Goal: Information Seeking & Learning: Find specific fact

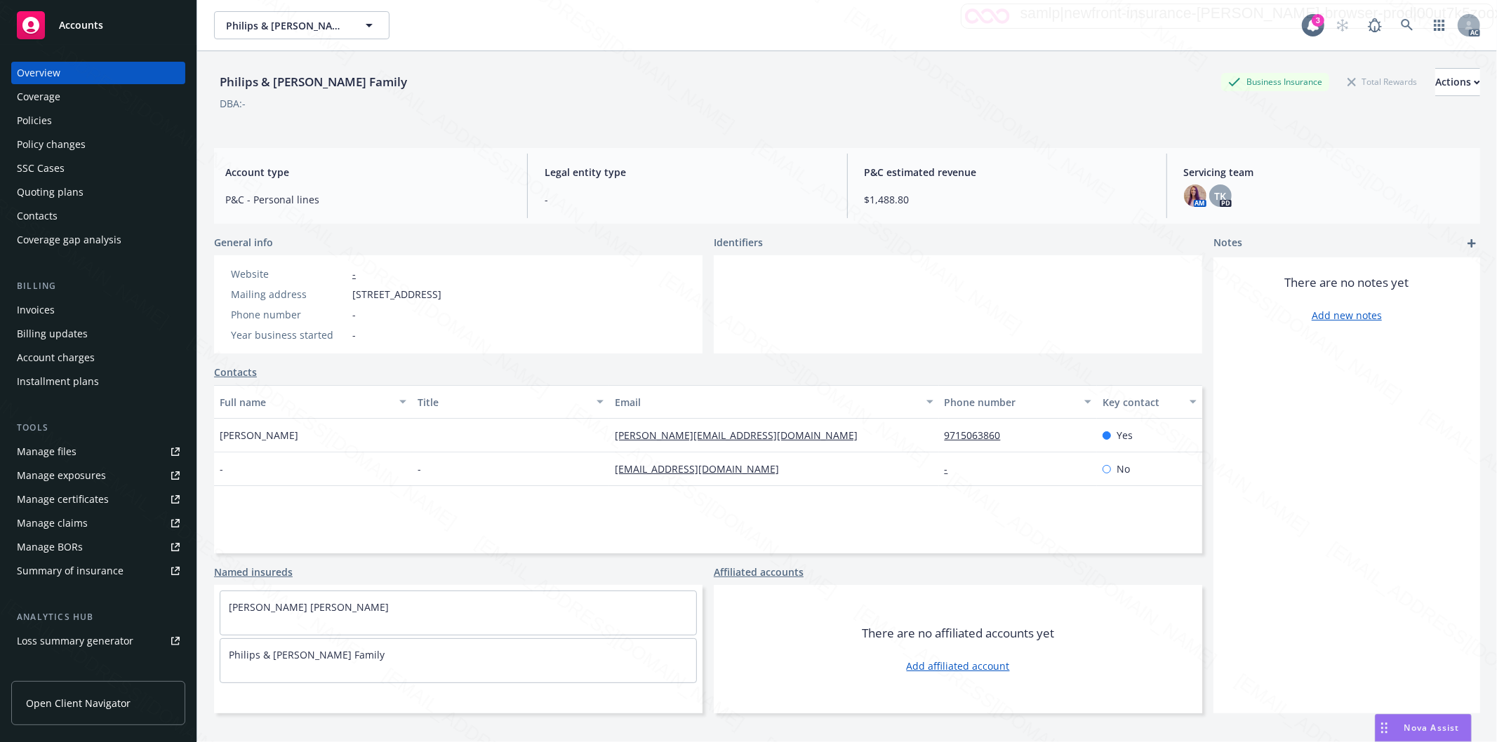
click at [74, 112] on div "Policies" at bounding box center [98, 120] width 163 height 22
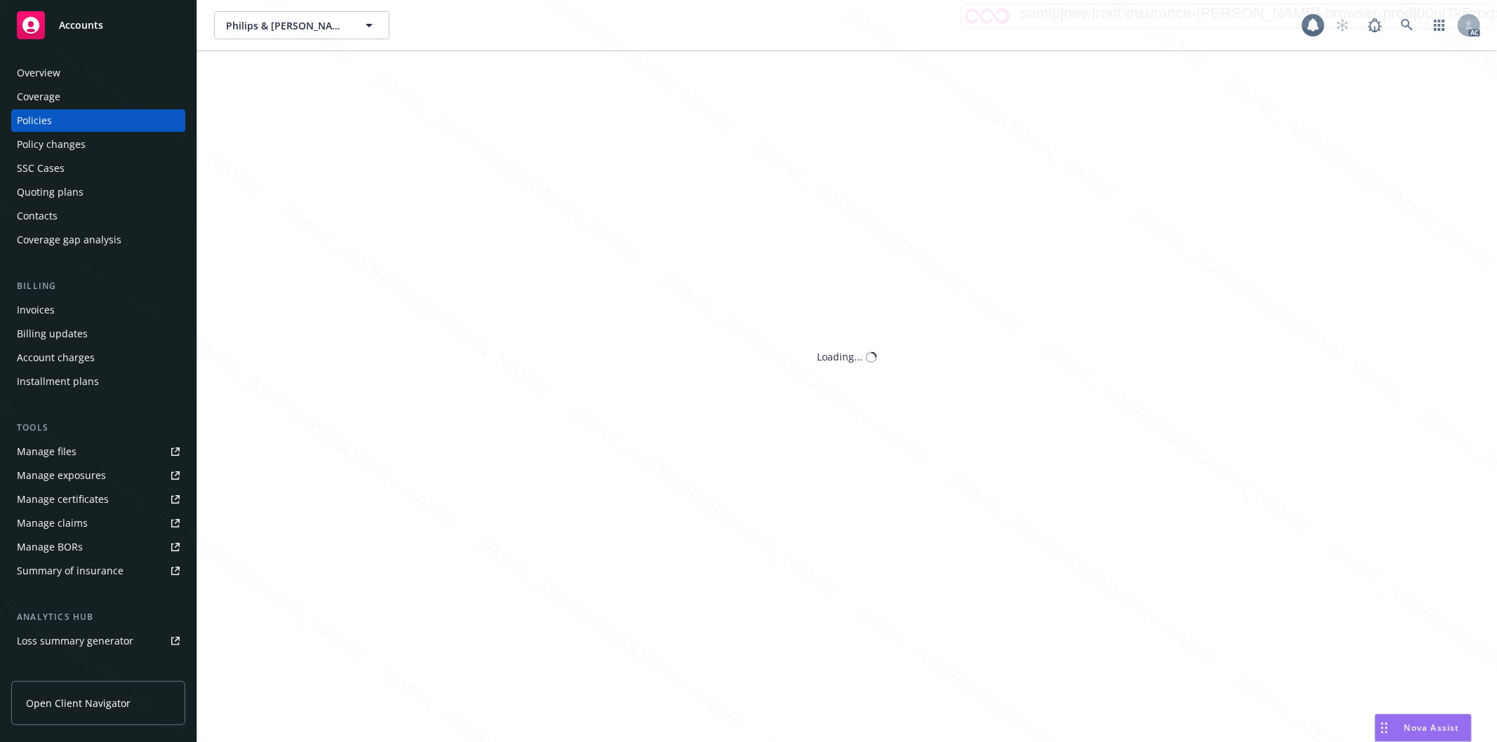
click at [74, 112] on div "Policies" at bounding box center [98, 120] width 163 height 22
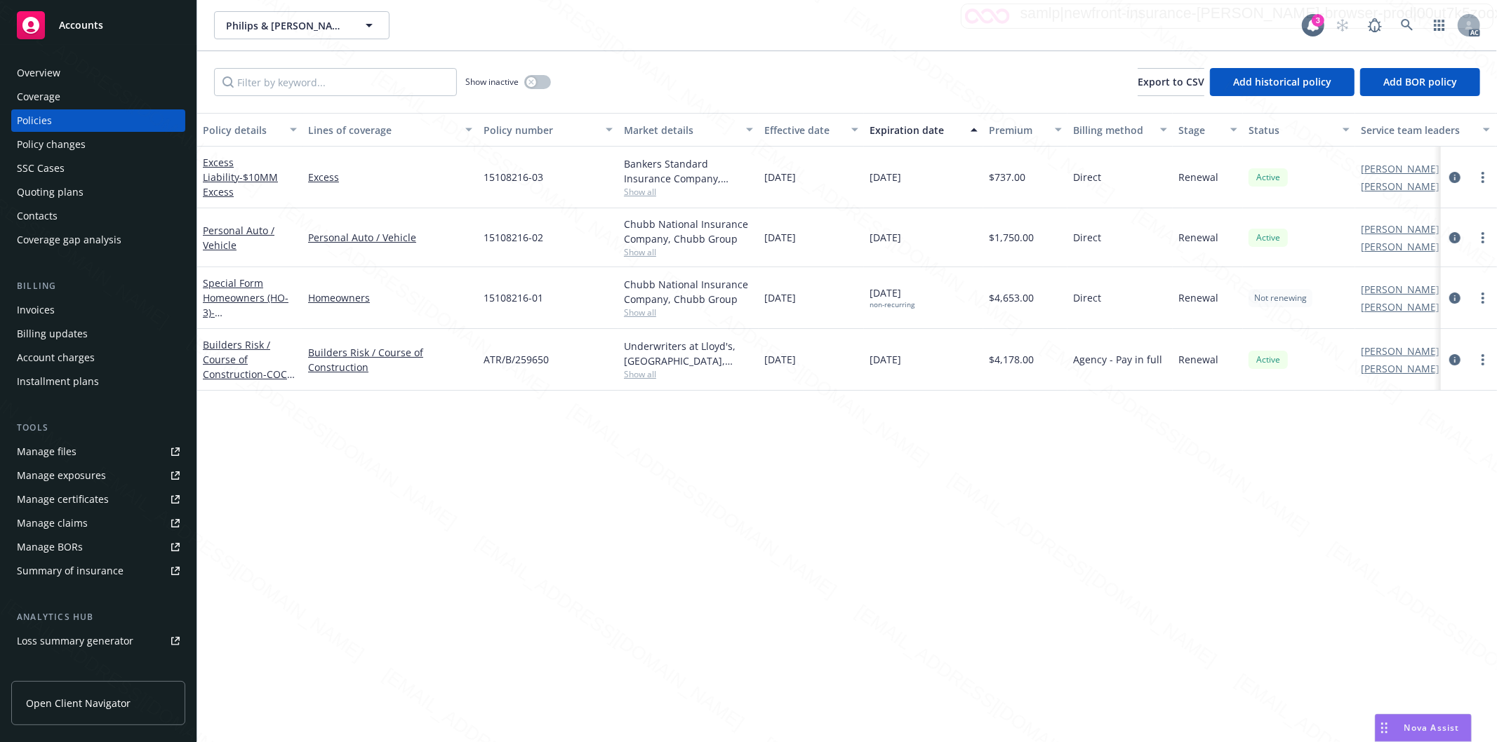
click at [81, 72] on div "Overview" at bounding box center [98, 73] width 163 height 22
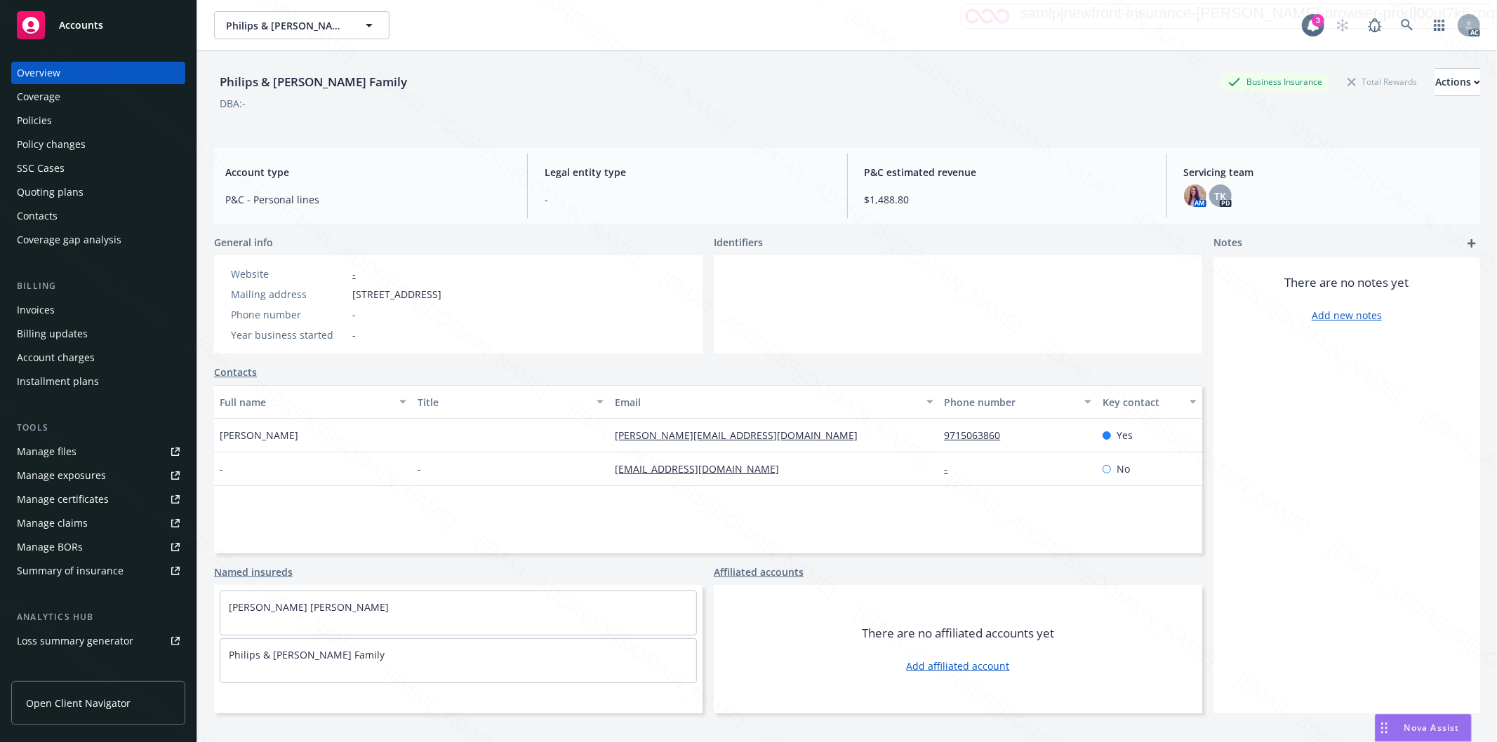
drag, startPoint x: 352, startPoint y: 293, endPoint x: 441, endPoint y: 300, distance: 88.7
click at [441, 300] on span "[STREET_ADDRESS]" at bounding box center [396, 294] width 89 height 15
click at [77, 121] on div "Policies" at bounding box center [98, 120] width 163 height 22
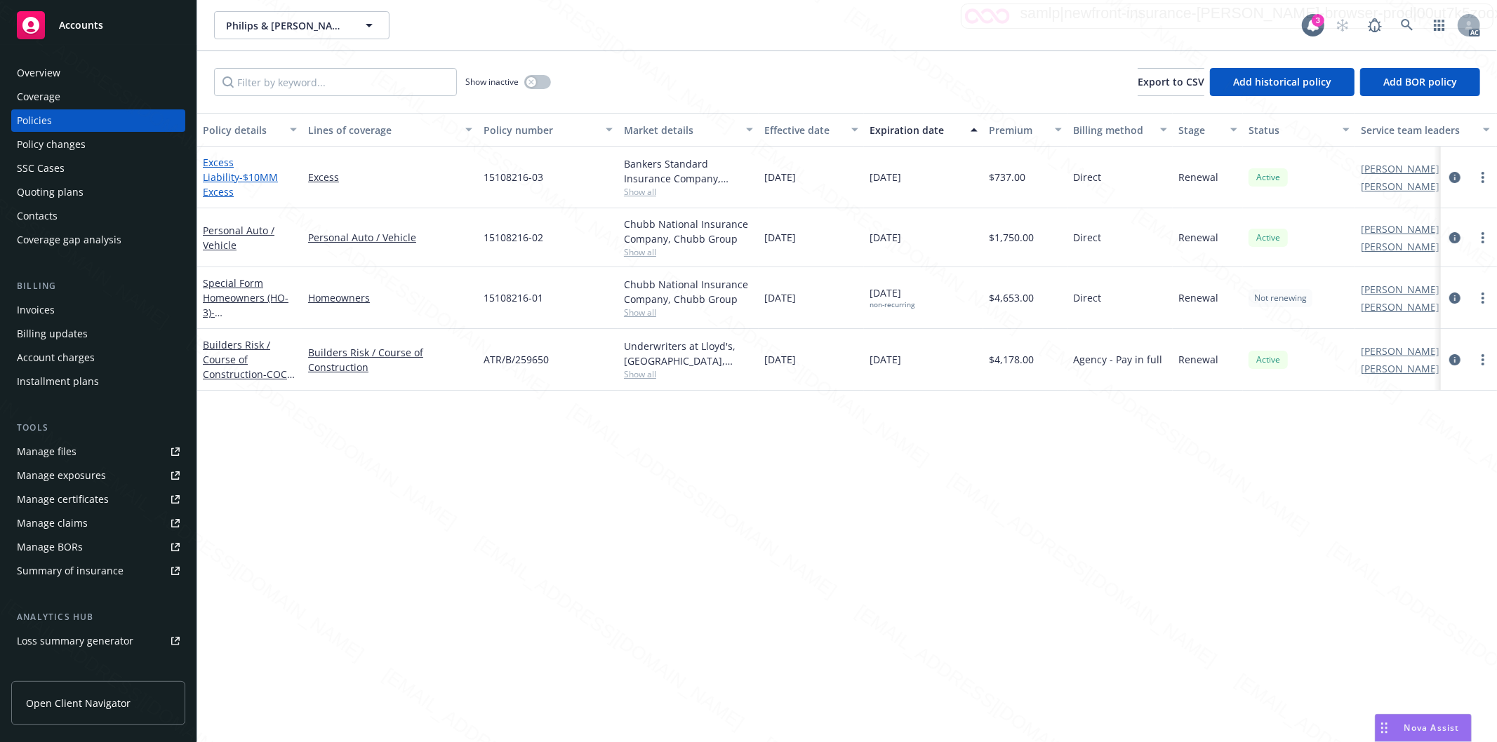
click at [239, 184] on span "- $10MM Excess" at bounding box center [240, 185] width 75 height 28
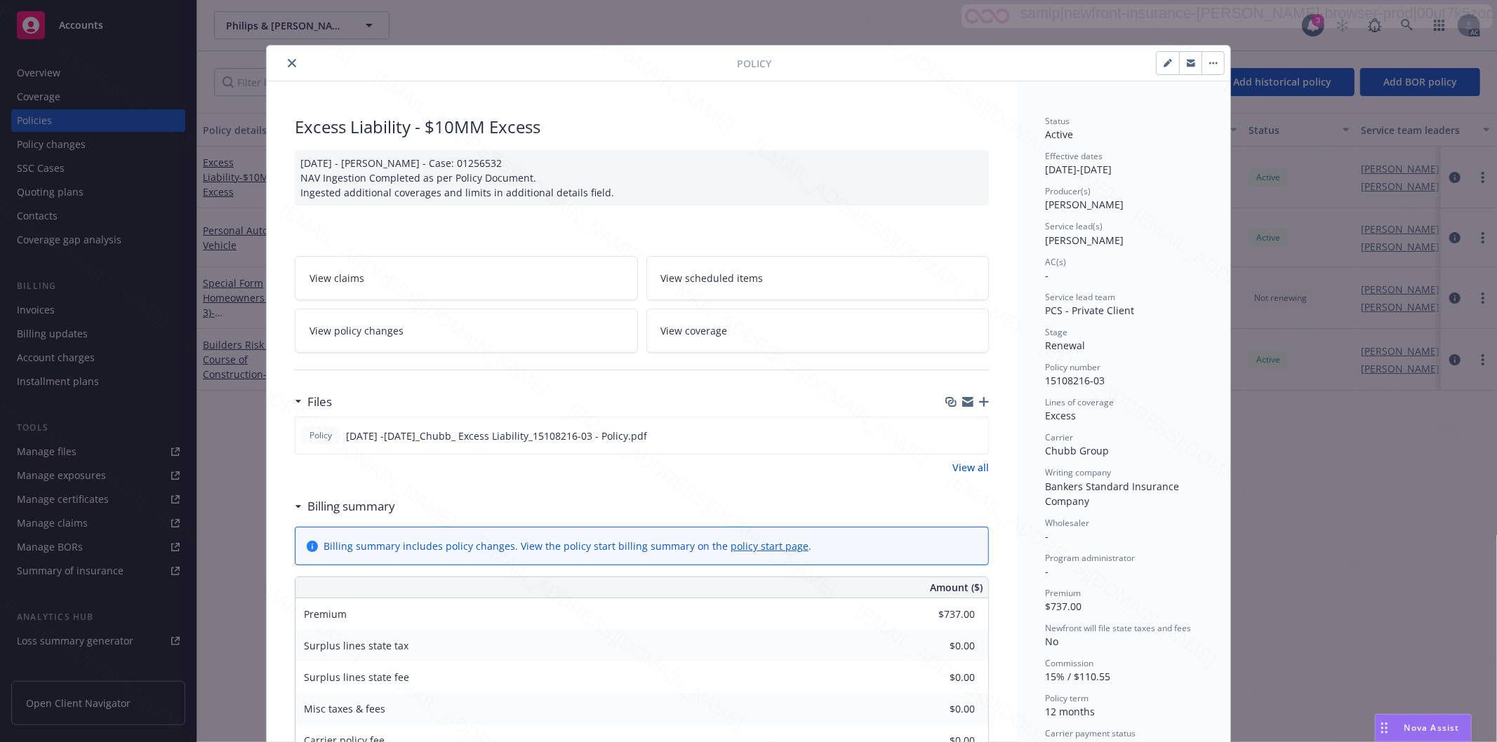
click at [288, 59] on icon "close" at bounding box center [292, 63] width 8 height 8
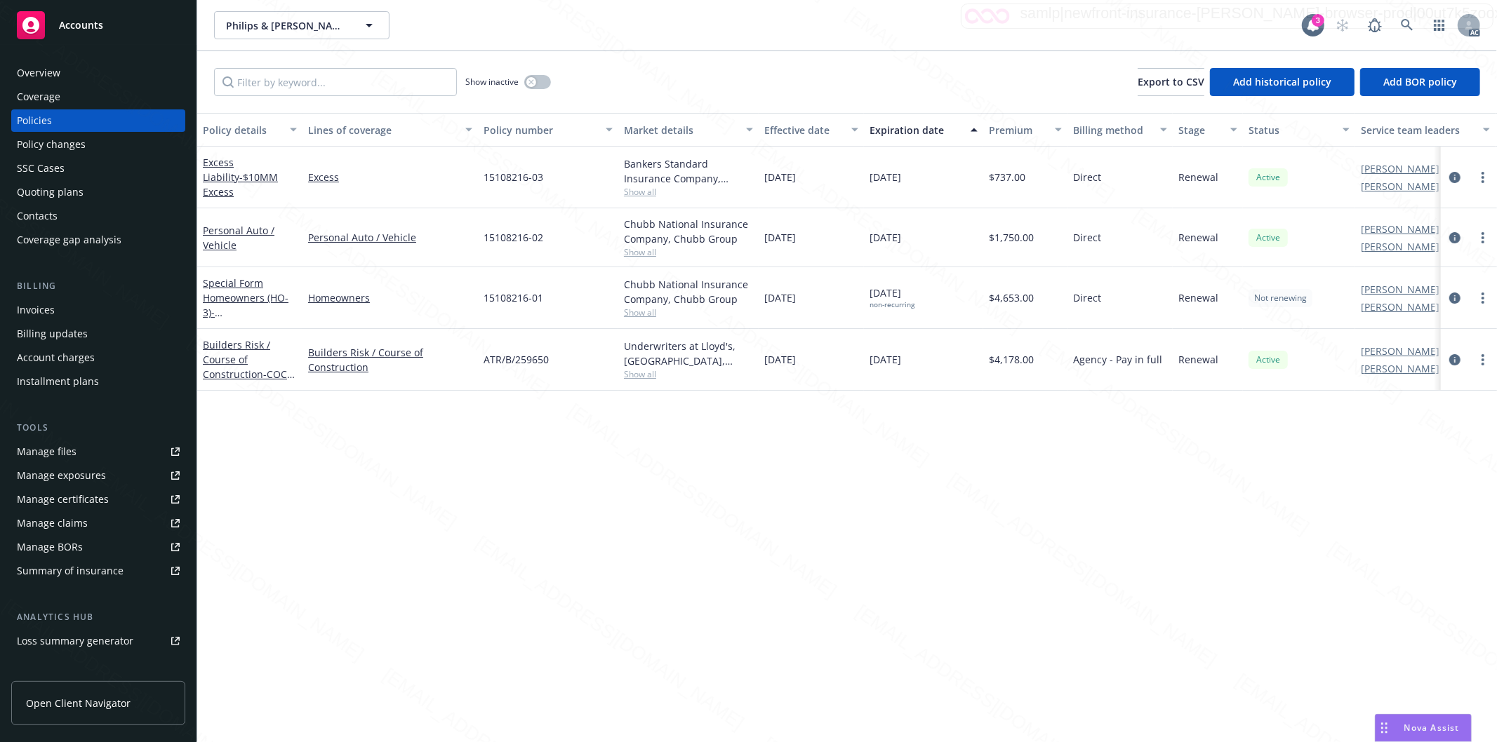
click at [103, 79] on div "Overview" at bounding box center [98, 73] width 163 height 22
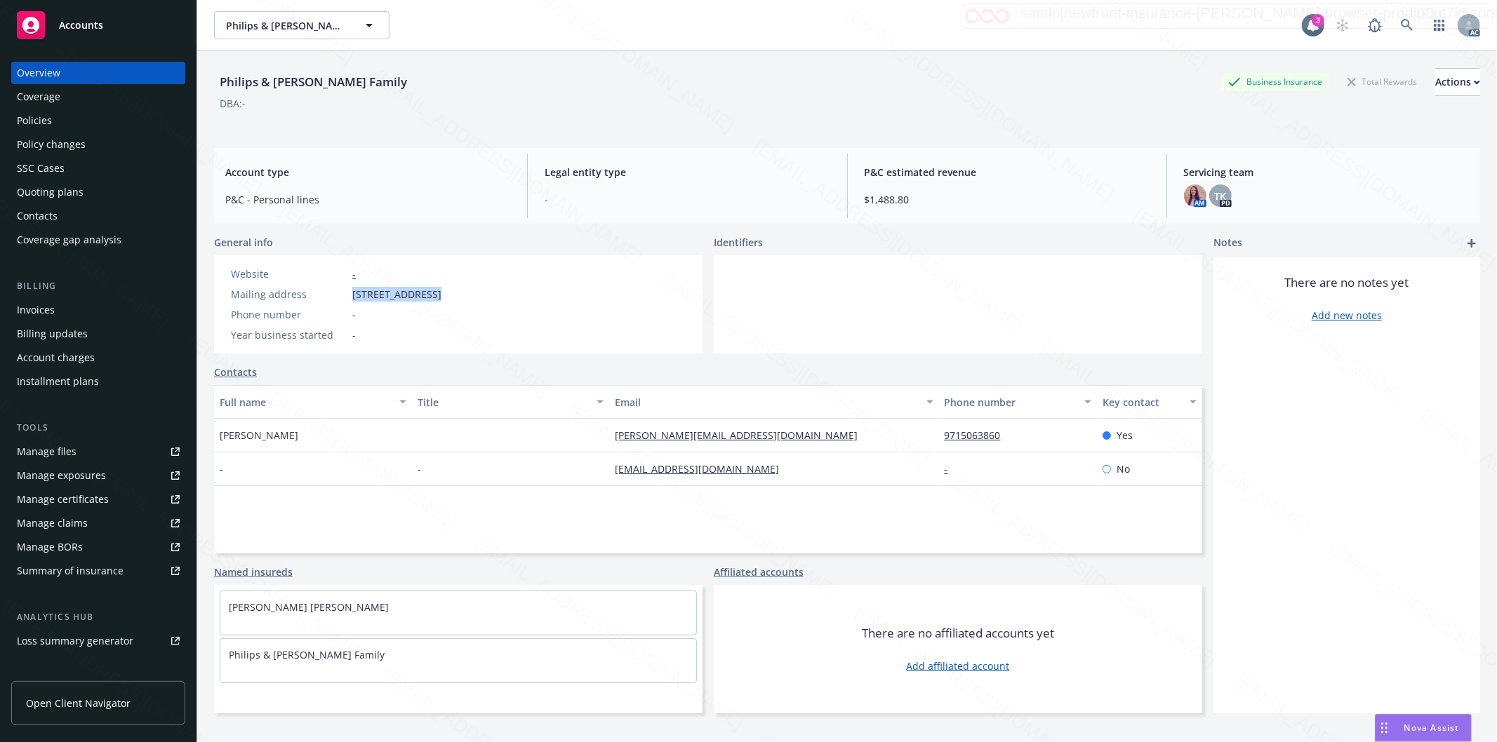
drag, startPoint x: 352, startPoint y: 289, endPoint x: 435, endPoint y: 290, distance: 83.5
click at [435, 290] on span "[STREET_ADDRESS]" at bounding box center [396, 294] width 89 height 15
copy span "5110 SW Natchez"
click at [1401, 22] on icon at bounding box center [1407, 25] width 13 height 13
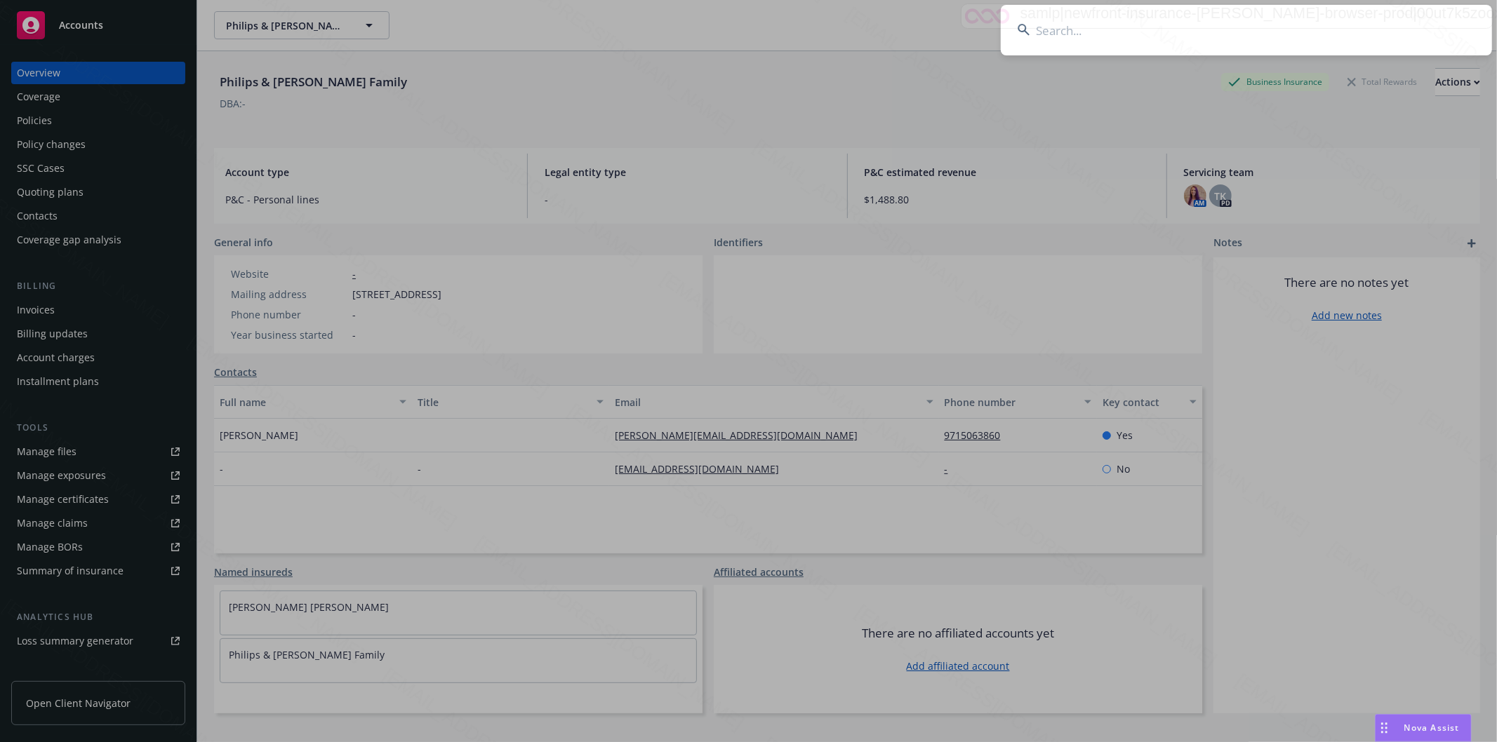
click at [1222, 32] on input at bounding box center [1246, 30] width 491 height 51
type input "Grant & [PERSON_NAME]"
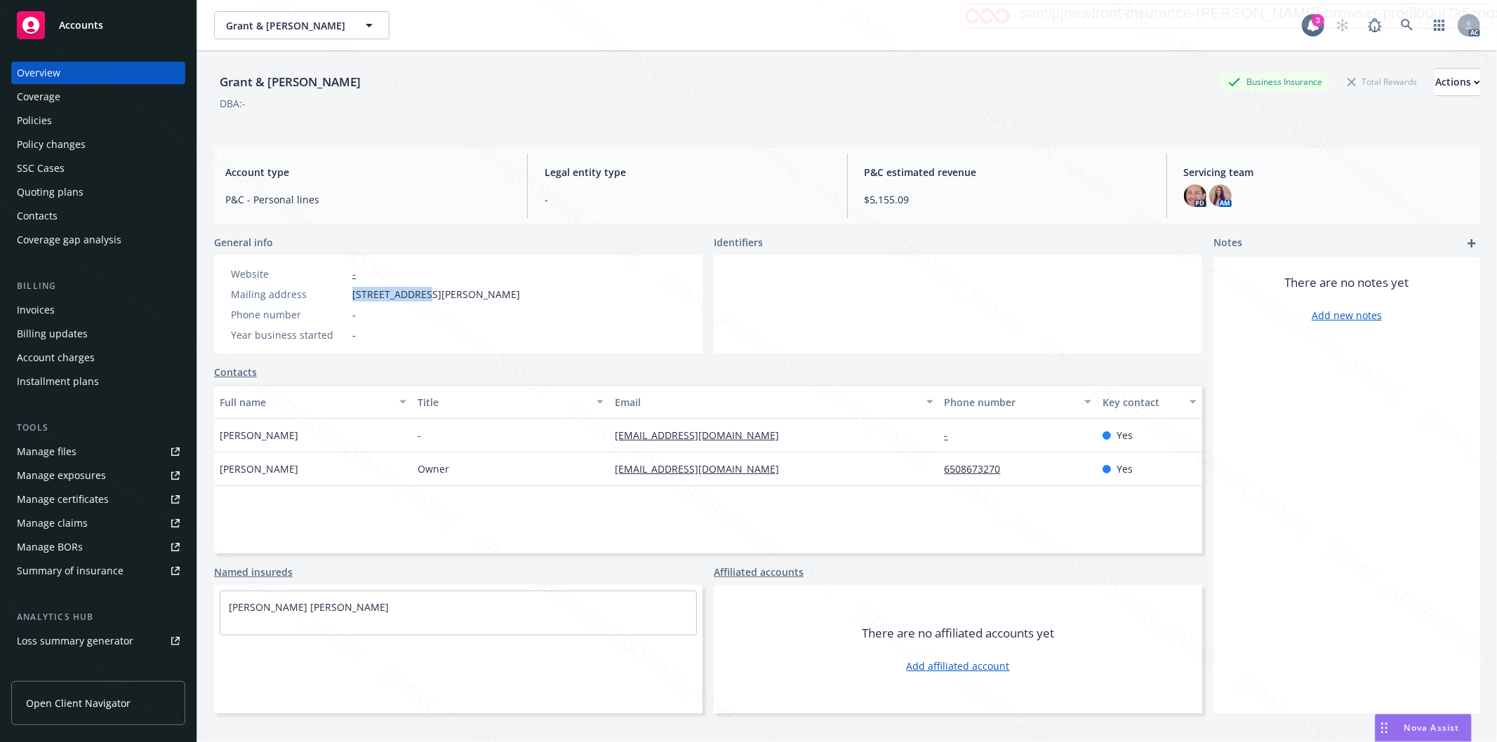
drag, startPoint x: 354, startPoint y: 297, endPoint x: 414, endPoint y: 295, distance: 59.7
click at [414, 295] on span "[STREET_ADDRESS][PERSON_NAME]" at bounding box center [436, 294] width 168 height 15
copy span "[STREET_ADDRESS][PERSON_NAME]"
click at [43, 119] on div "Policies" at bounding box center [34, 120] width 35 height 22
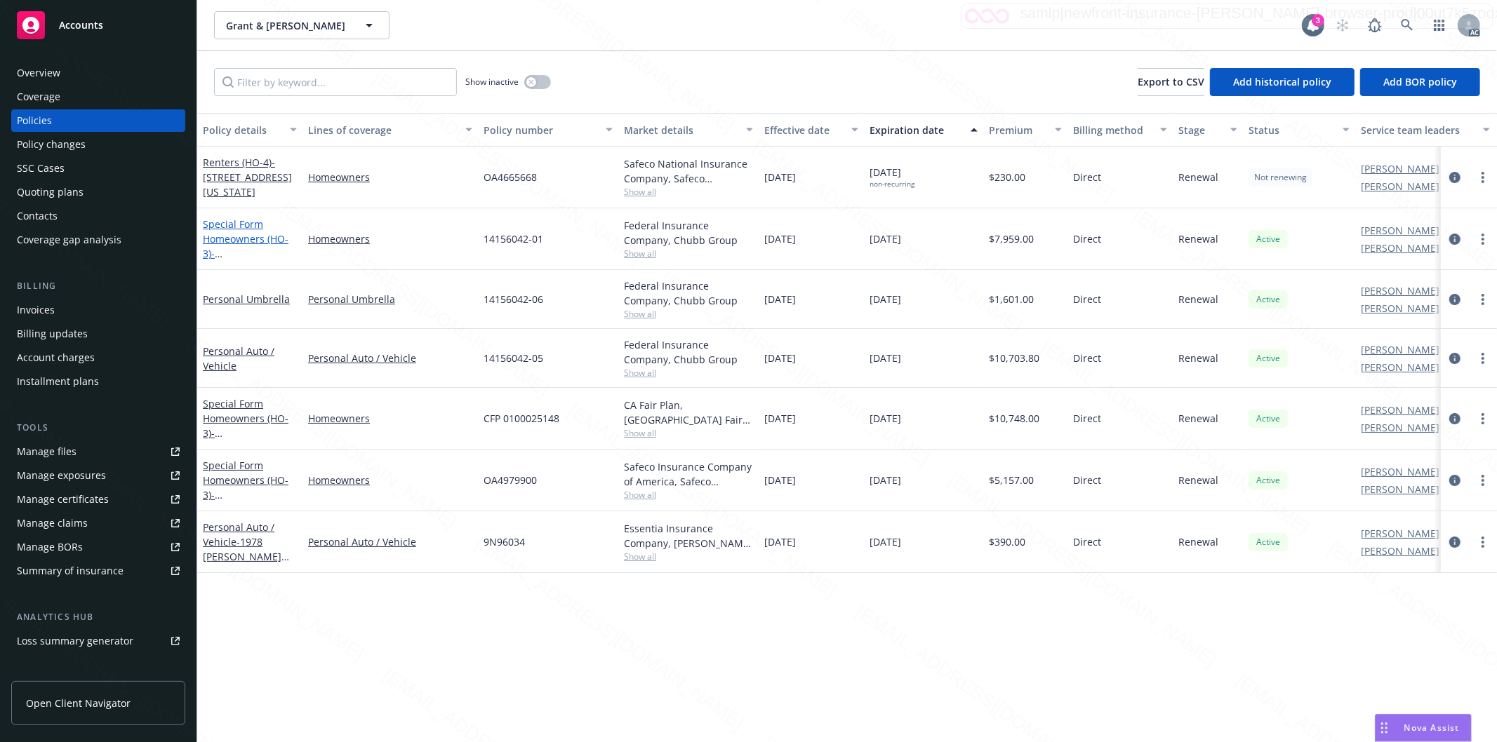
click at [227, 241] on link "Special Form Homeowners (HO-3) - [STREET_ADDRESS][PERSON_NAME]" at bounding box center [247, 254] width 89 height 72
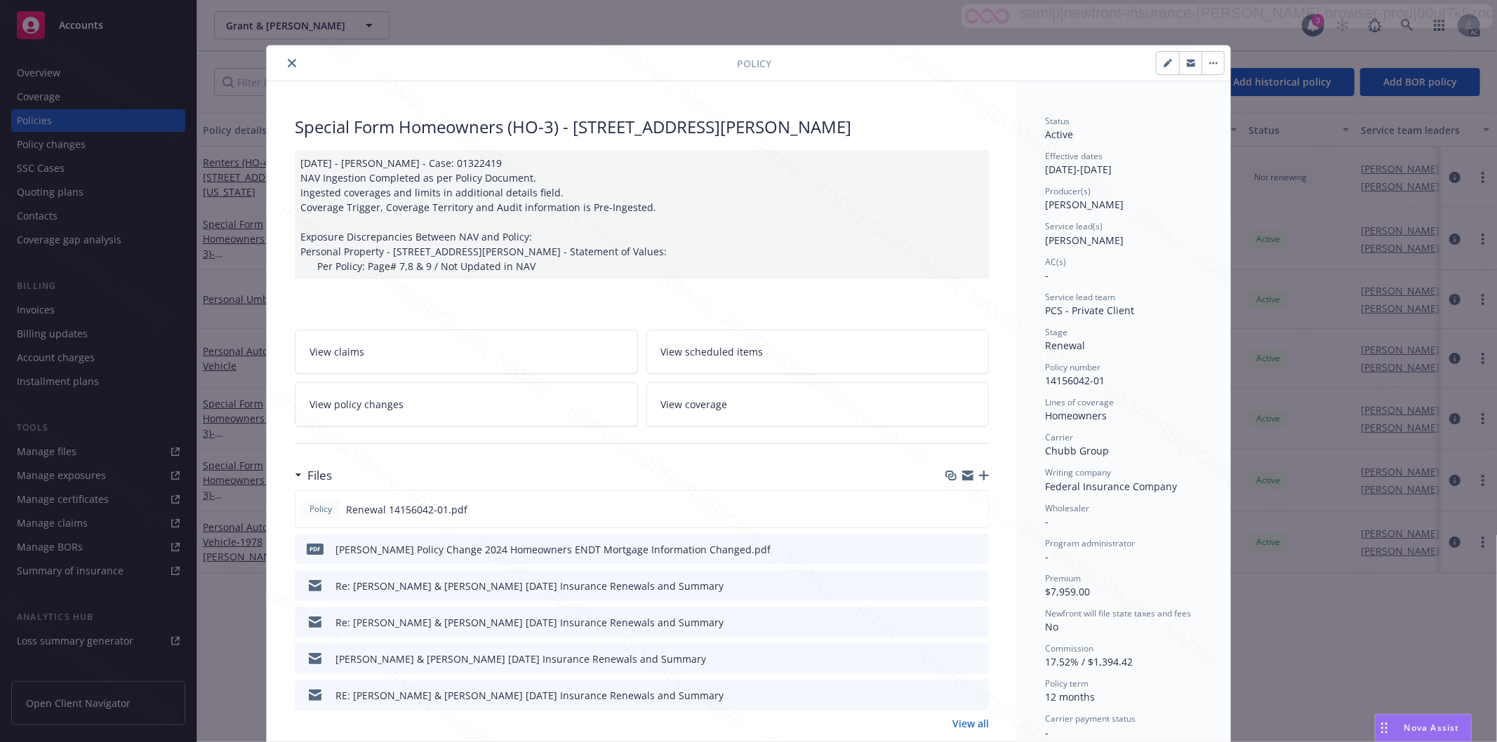
click at [288, 64] on icon "close" at bounding box center [292, 63] width 8 height 8
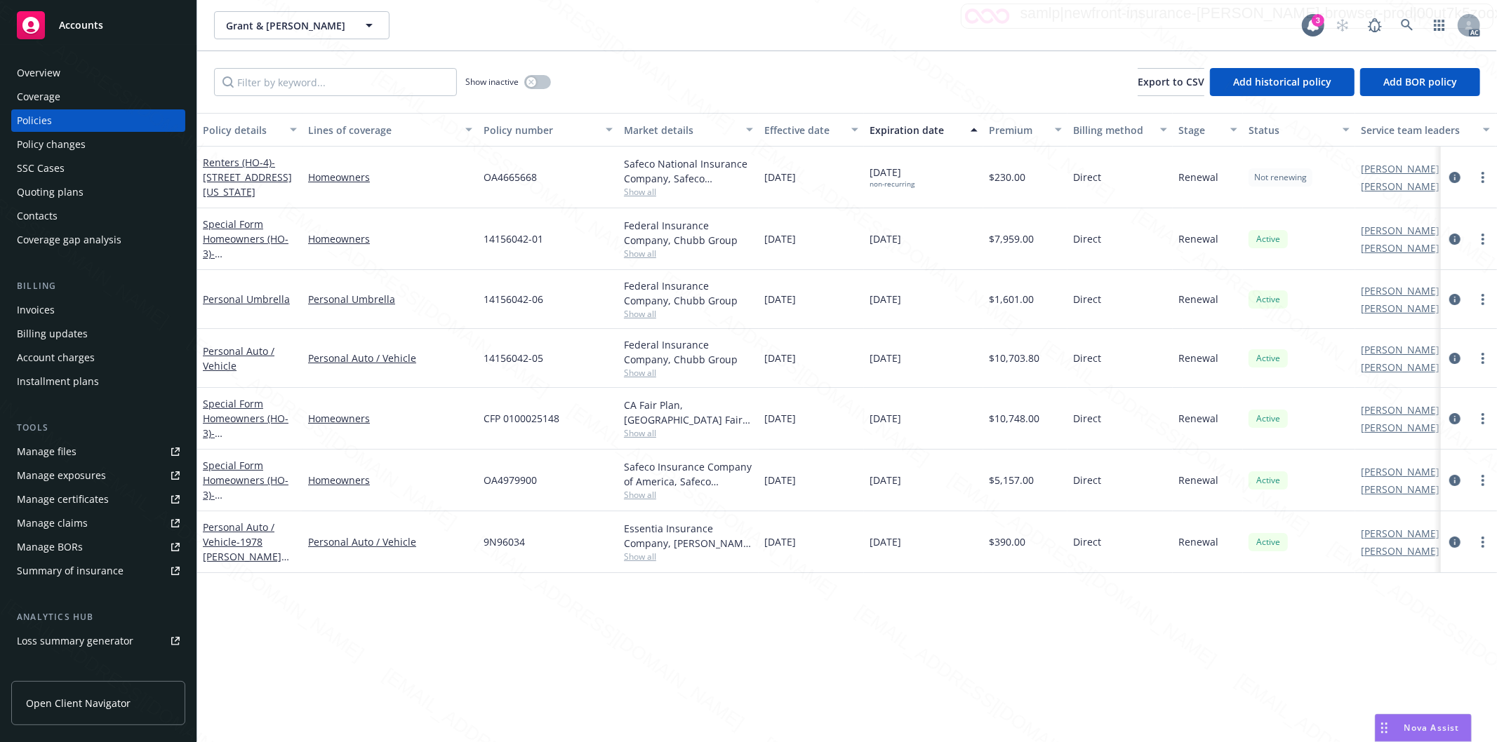
click at [95, 76] on div "Overview" at bounding box center [98, 73] width 163 height 22
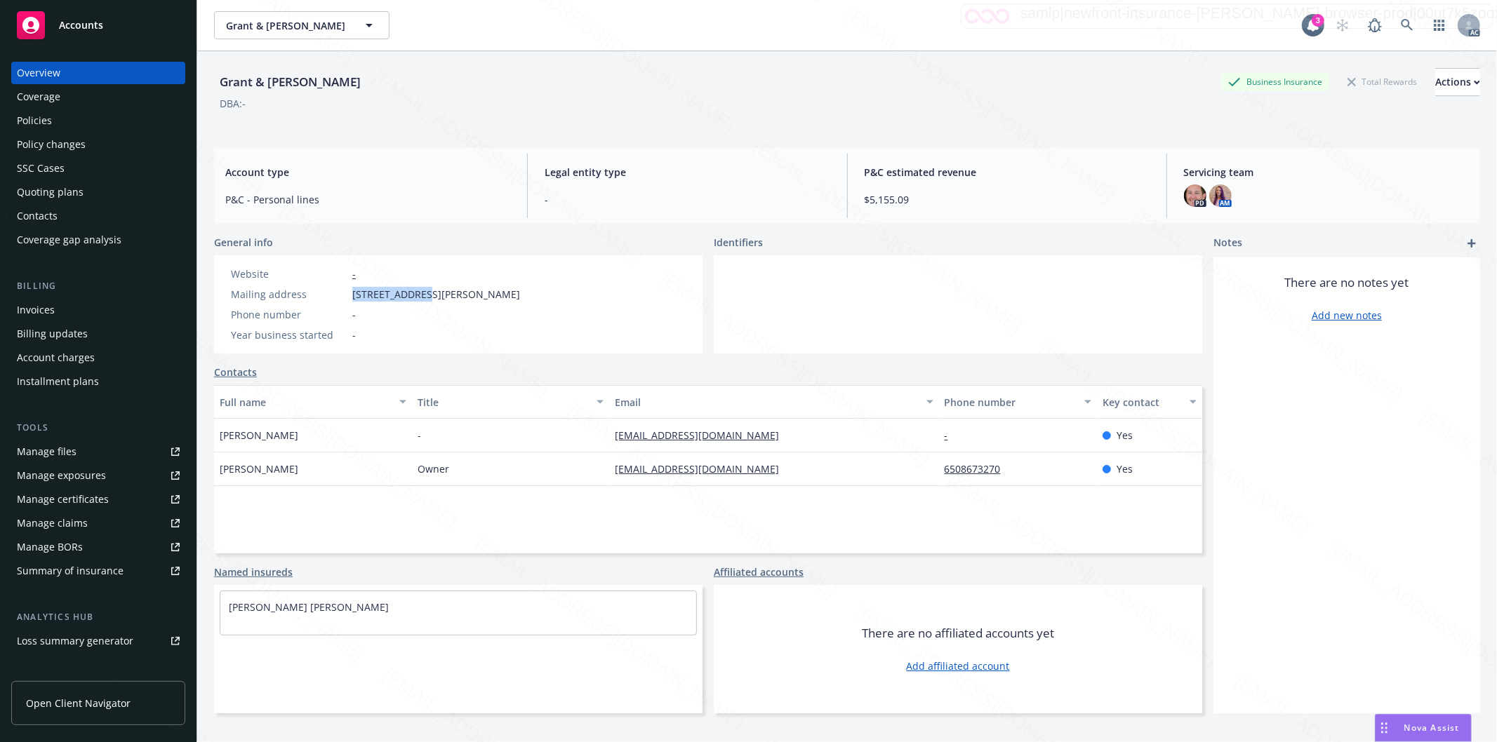
drag, startPoint x: 353, startPoint y: 297, endPoint x: 414, endPoint y: 289, distance: 61.5
click at [414, 289] on span "[STREET_ADDRESS][PERSON_NAME]" at bounding box center [436, 294] width 168 height 15
click at [71, 126] on div "Policies" at bounding box center [98, 120] width 163 height 22
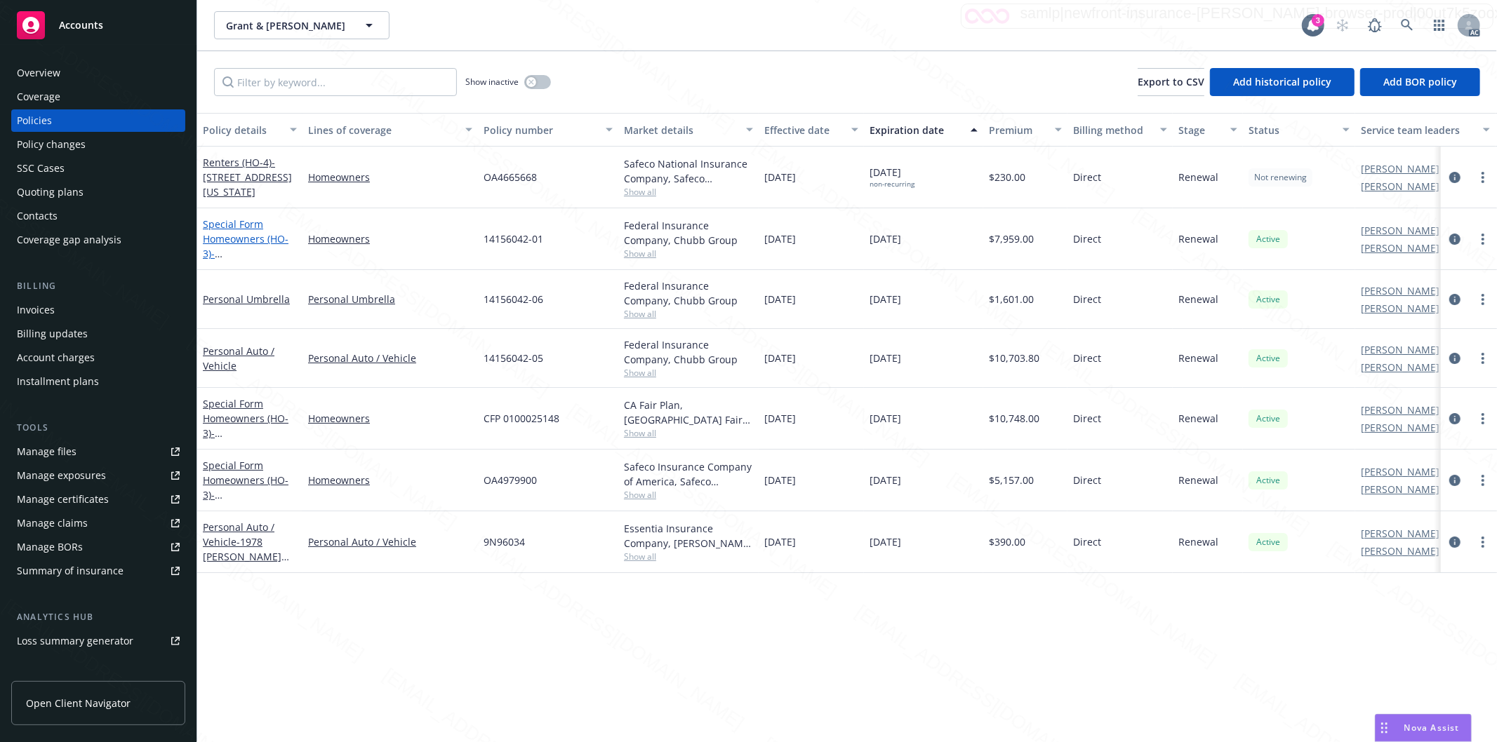
click at [239, 228] on link "Special Form Homeowners (HO-3) - [STREET_ADDRESS][PERSON_NAME]" at bounding box center [247, 254] width 89 height 72
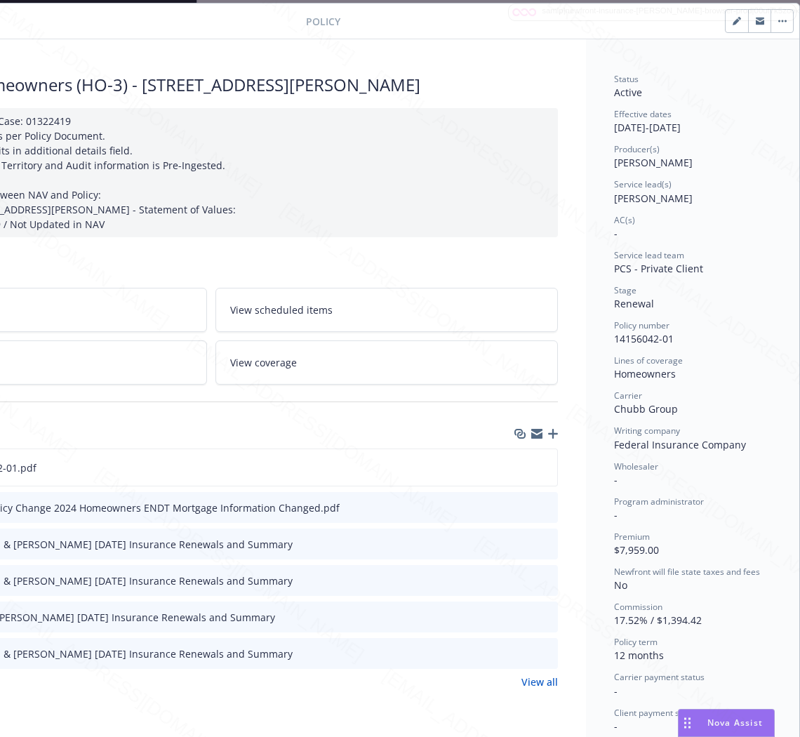
scroll to position [42, 0]
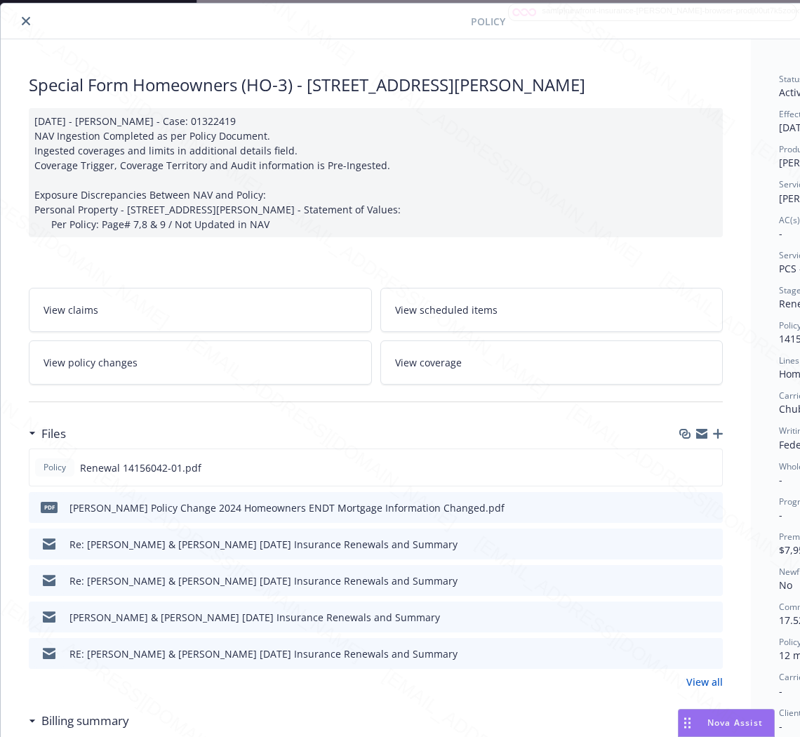
click at [58, 432] on h3 "Files" at bounding box center [53, 434] width 25 height 18
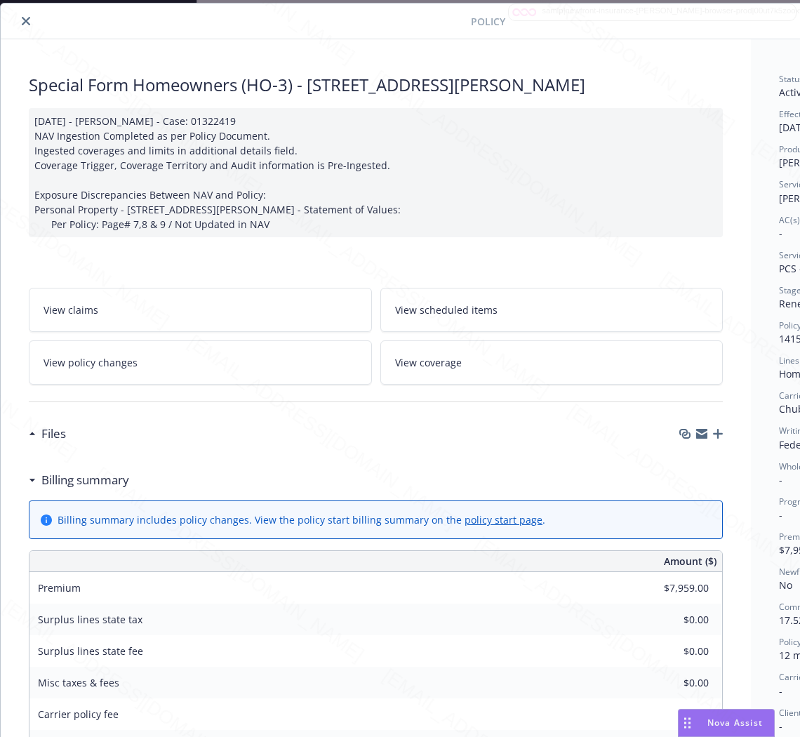
click at [57, 481] on h3 "Billing summary" at bounding box center [85, 480] width 88 height 18
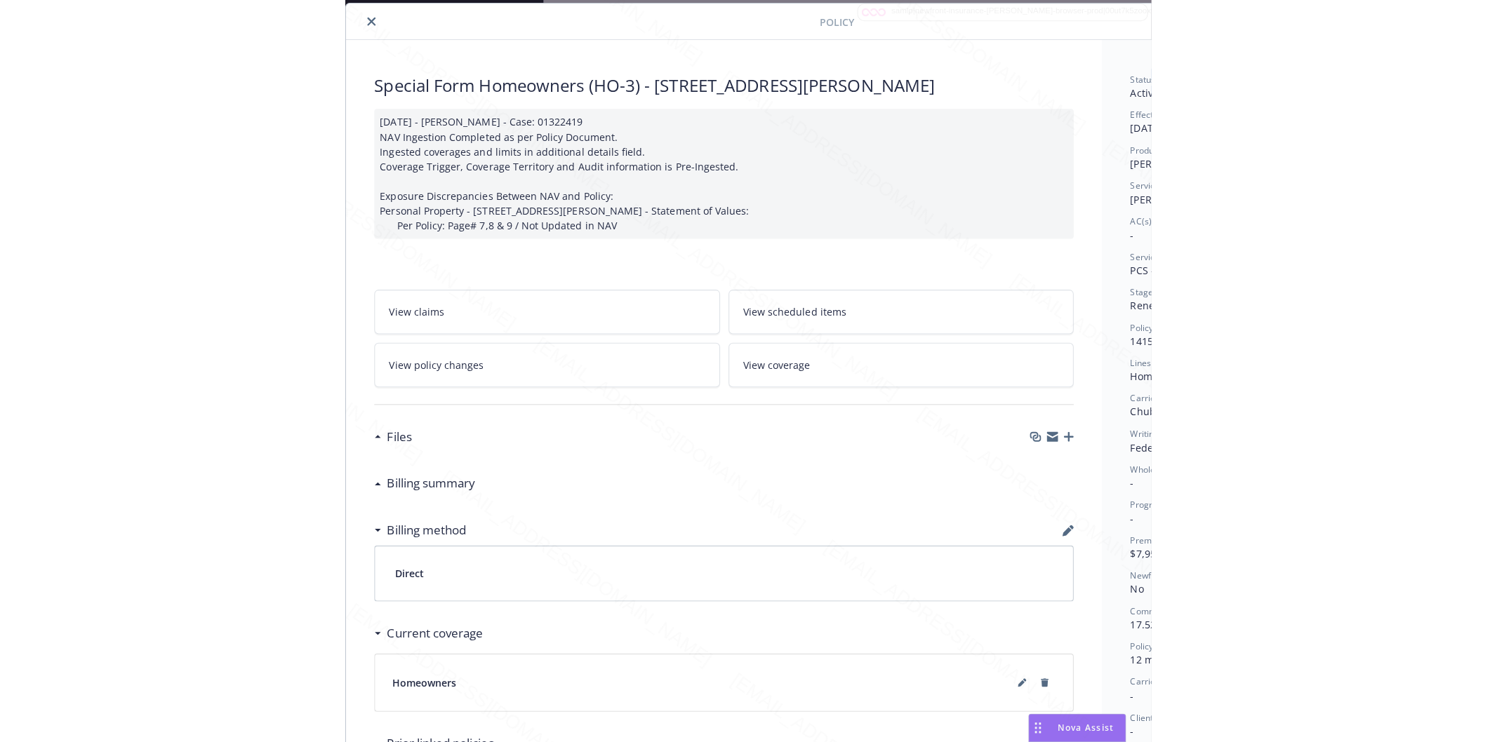
scroll to position [42, 177]
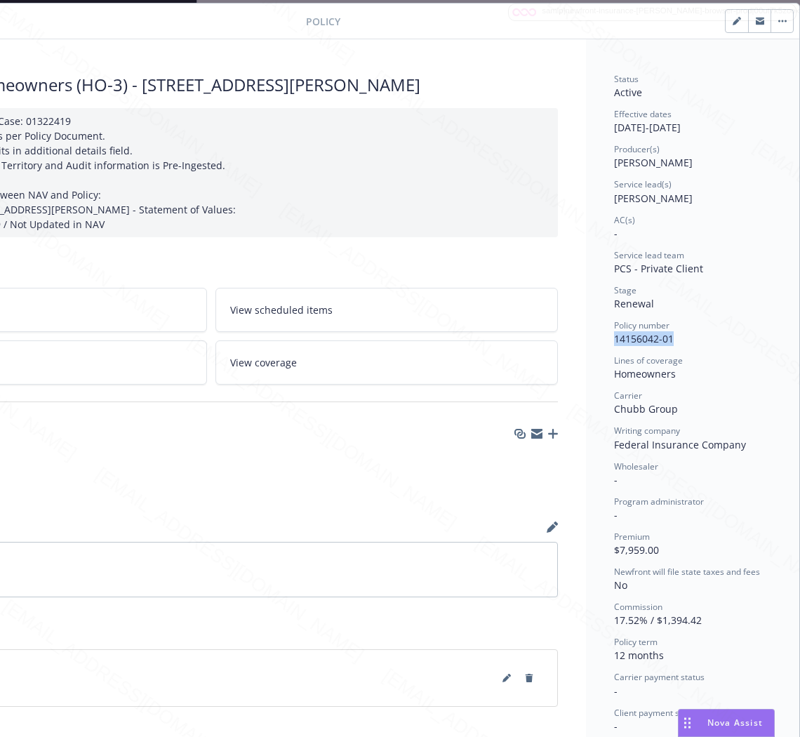
drag, startPoint x: 667, startPoint y: 340, endPoint x: 584, endPoint y: 345, distance: 83.7
click at [586, 345] on div "Status Active Effective dates [DATE] - [DATE] Producer(s) [PERSON_NAME] Service…" at bounding box center [692, 473] width 213 height 868
copy span "14156042-01"
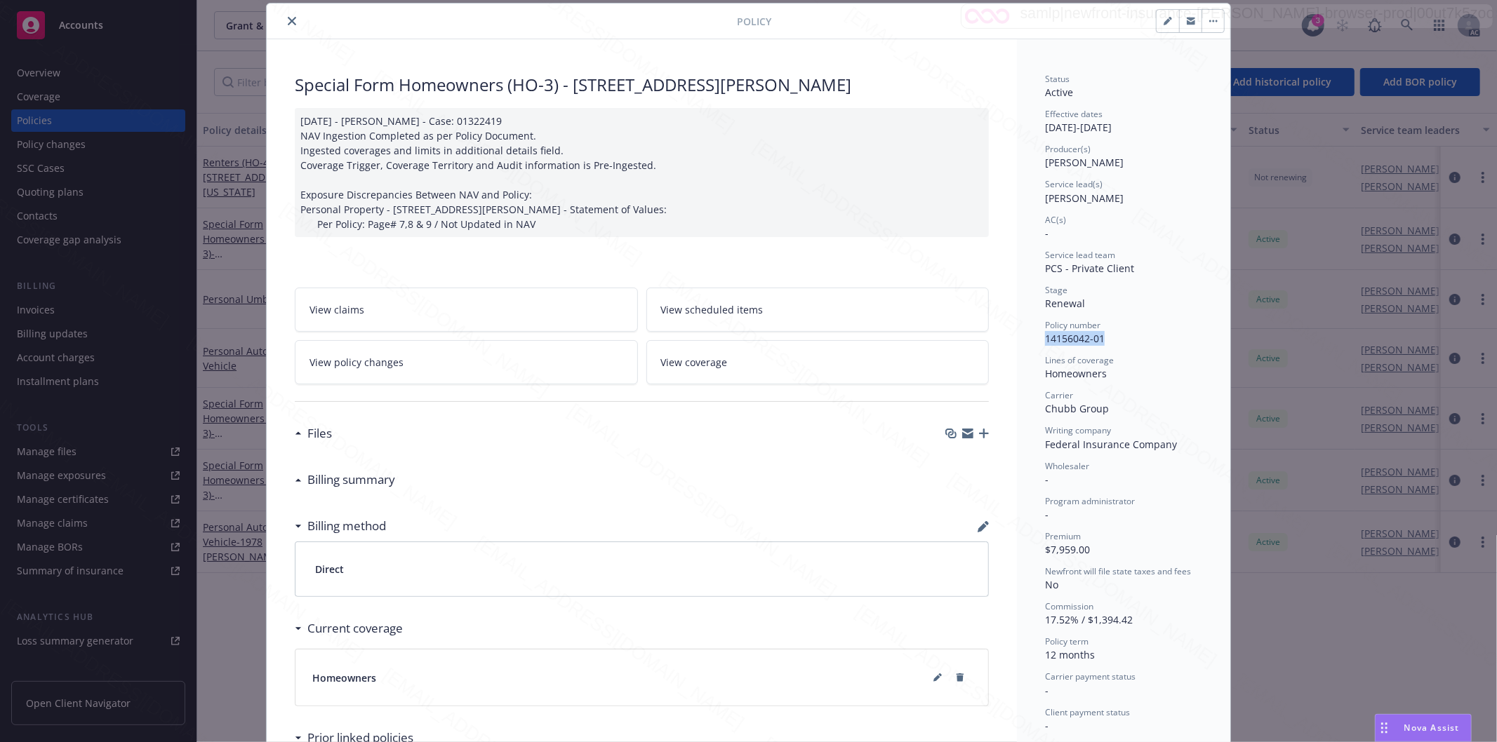
scroll to position [42, 0]
click at [283, 19] on button "close" at bounding box center [291, 21] width 17 height 17
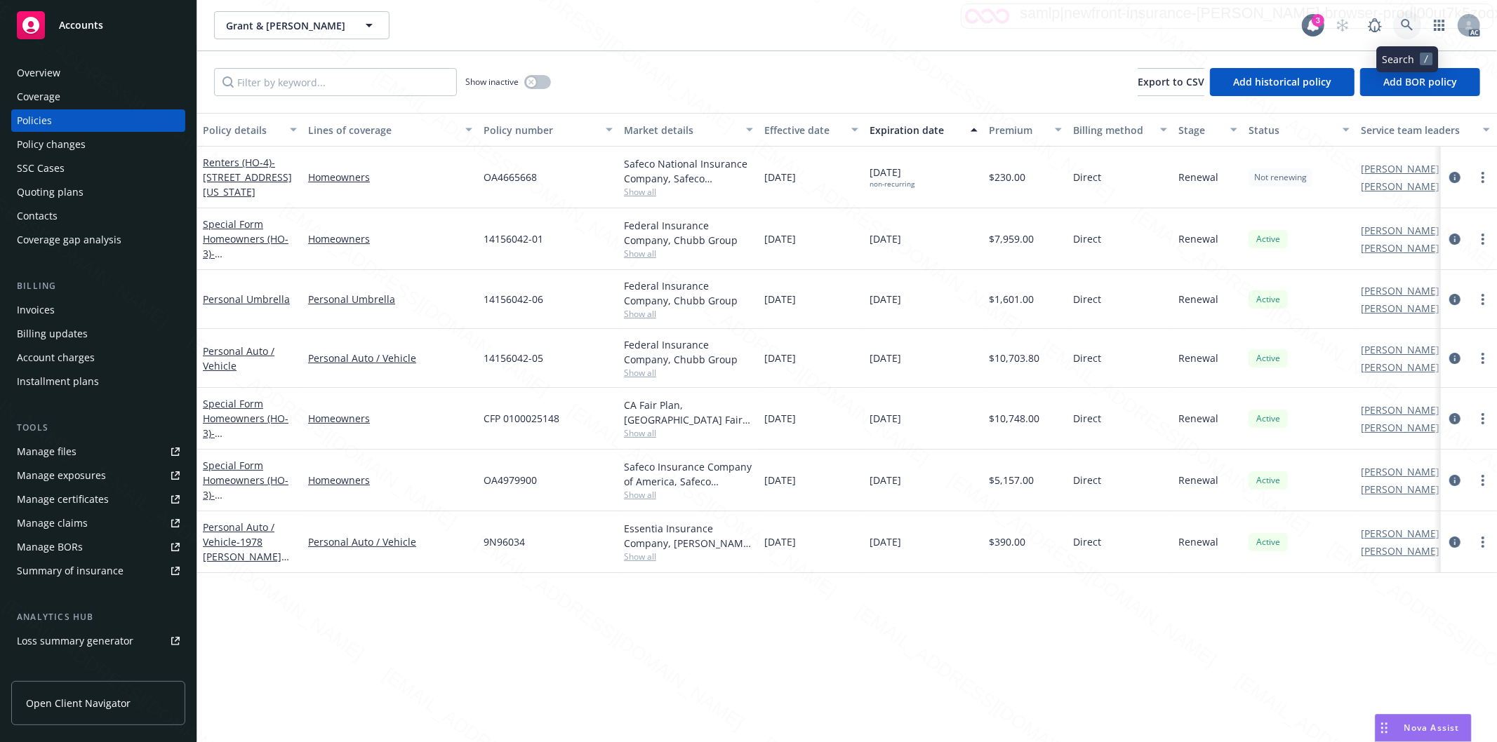
click at [1408, 24] on icon at bounding box center [1407, 25] width 12 height 12
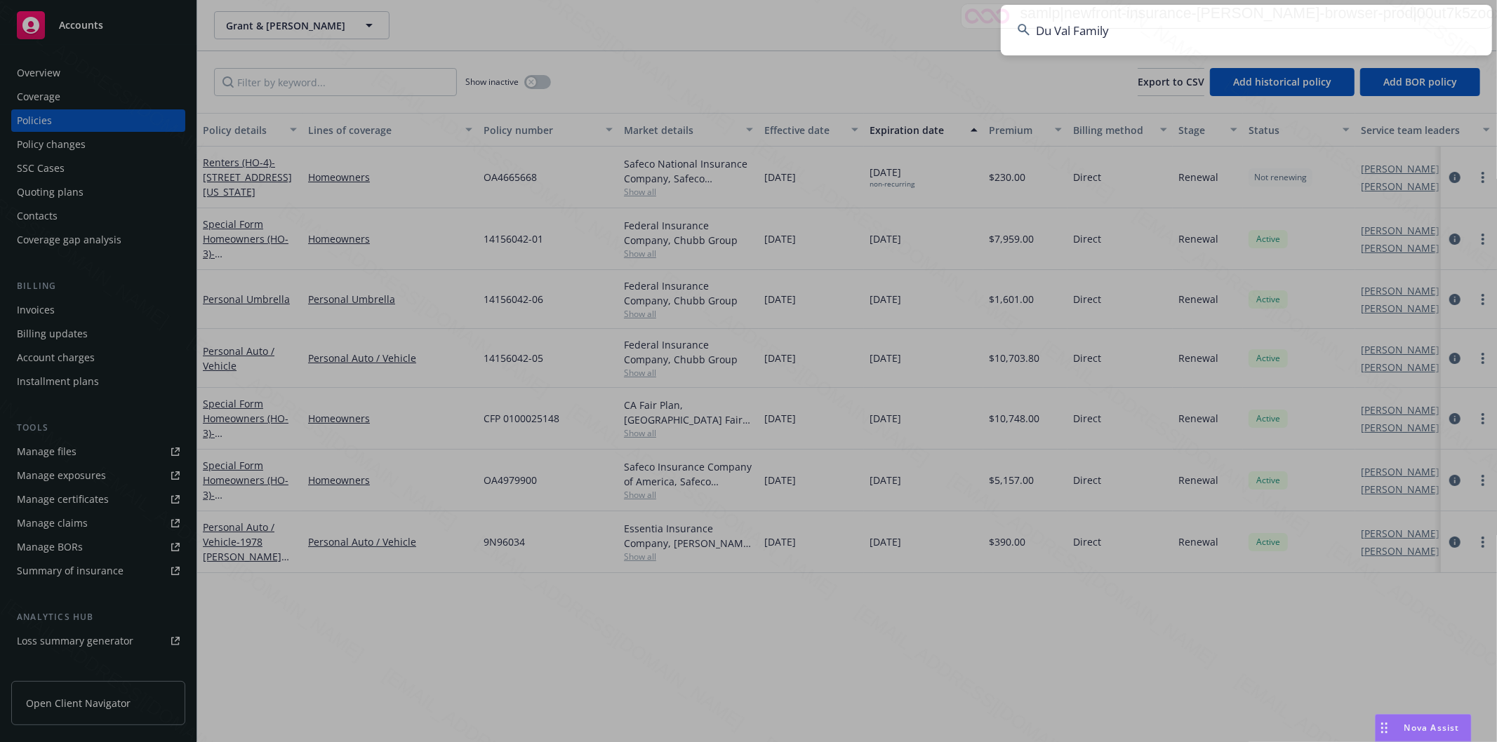
type input "Du Val Family"
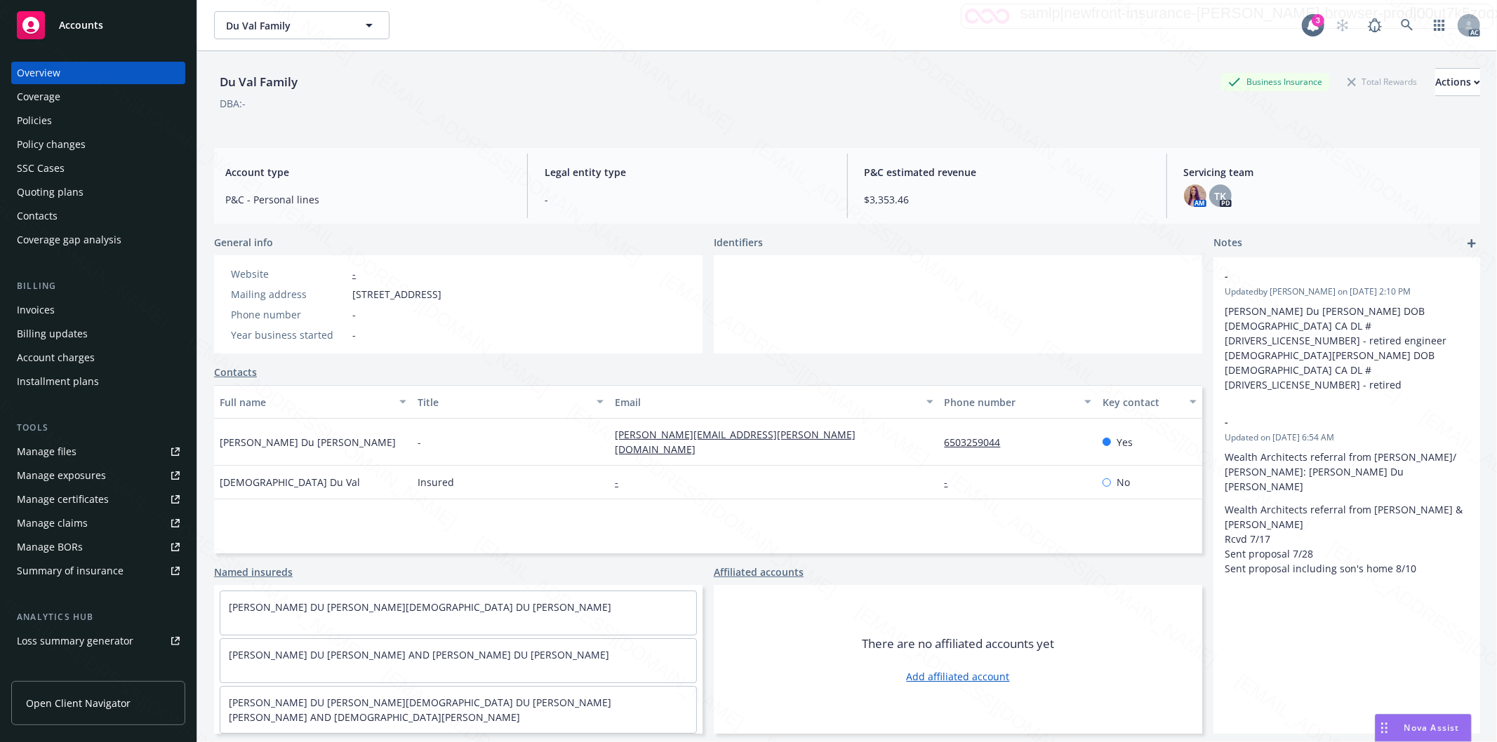
drag, startPoint x: 352, startPoint y: 297, endPoint x: 453, endPoint y: 288, distance: 100.8
click at [441, 288] on span "[STREET_ADDRESS]" at bounding box center [396, 294] width 89 height 15
copy span "[STREET_ADDRESS]"
click at [59, 118] on div "Policies" at bounding box center [98, 120] width 163 height 22
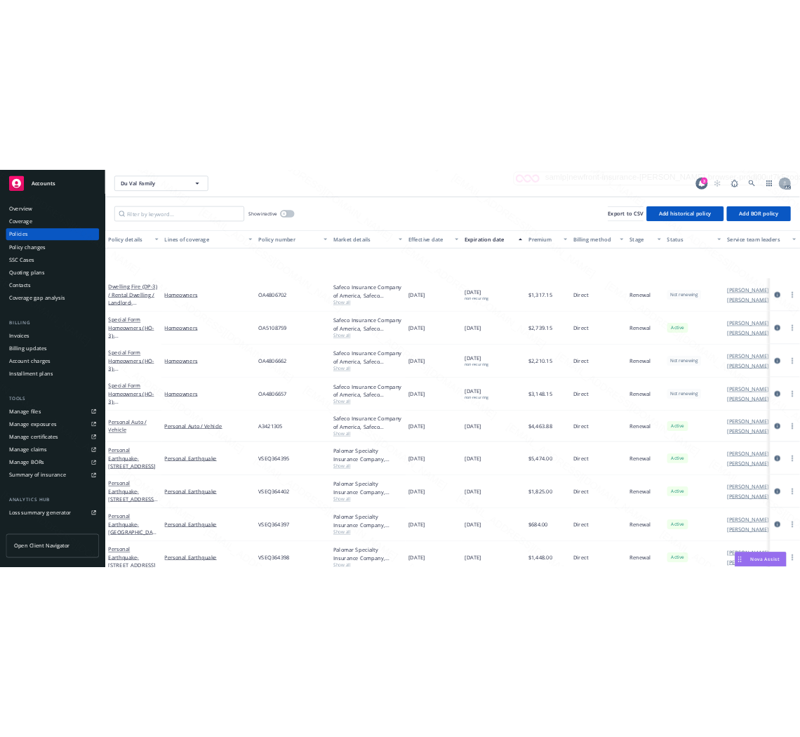
scroll to position [156, 0]
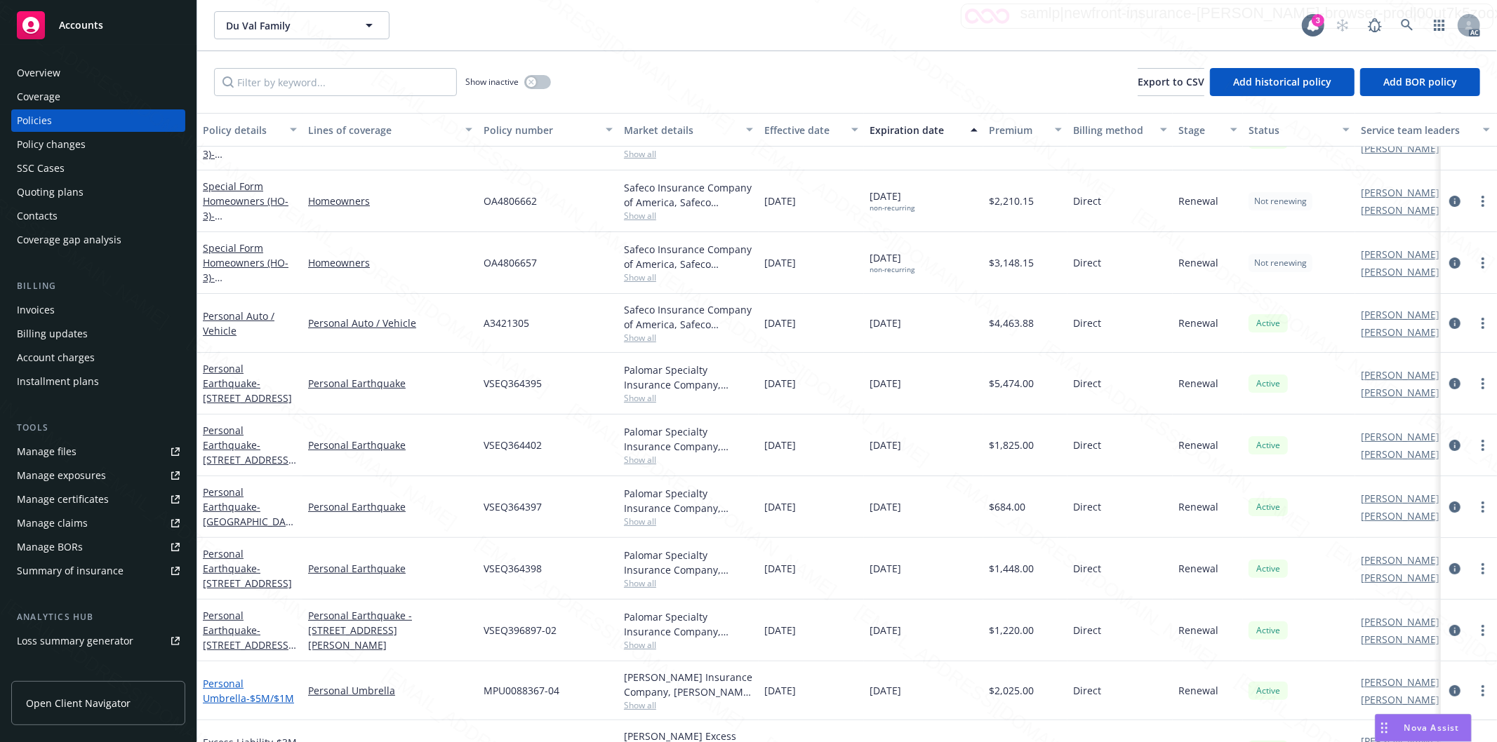
click at [244, 683] on link "Personal Umbrella - $5M/$1M" at bounding box center [248, 691] width 91 height 28
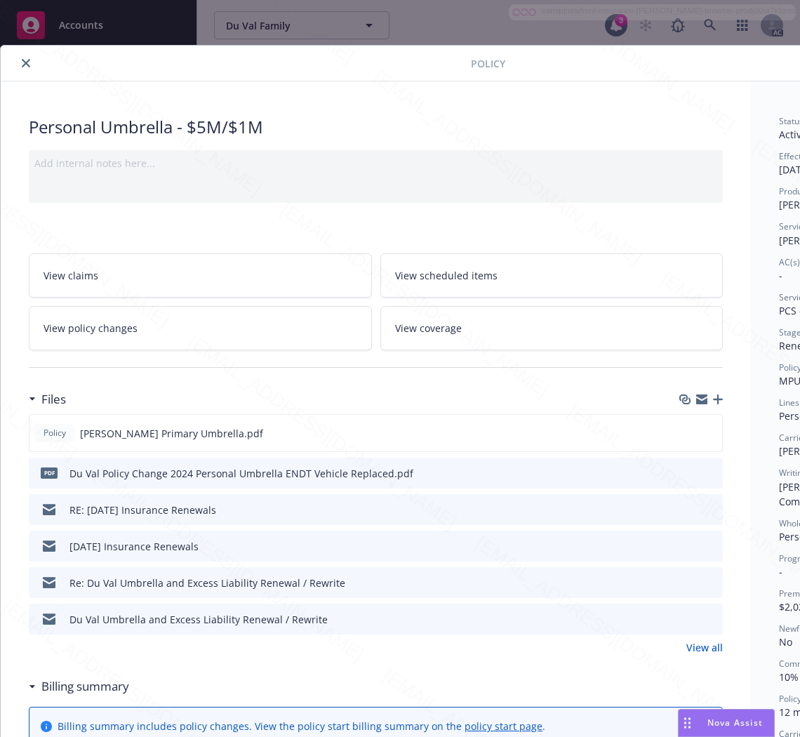
click at [51, 401] on h3 "Files" at bounding box center [53, 399] width 25 height 18
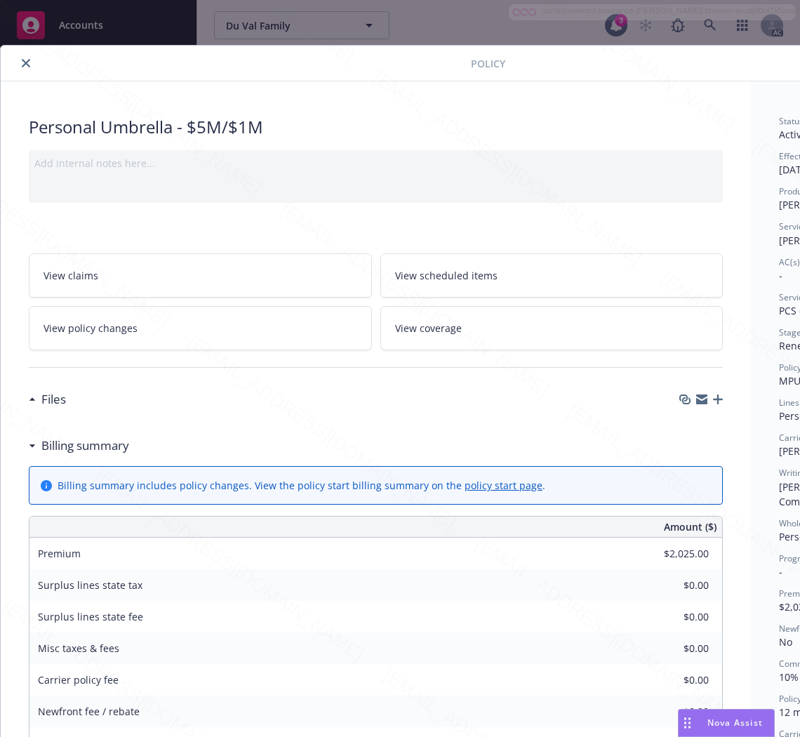
click at [61, 444] on h3 "Billing summary" at bounding box center [85, 445] width 88 height 18
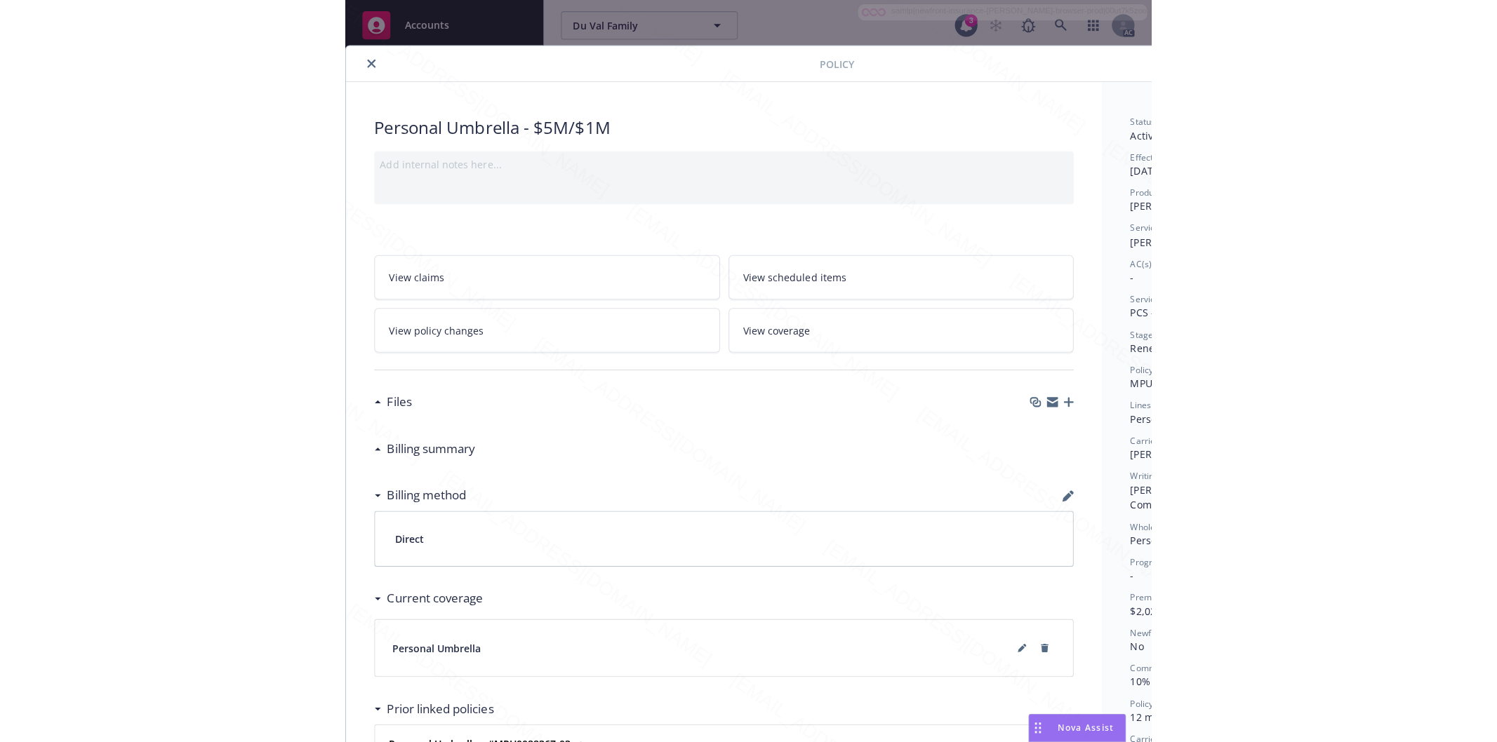
scroll to position [0, 177]
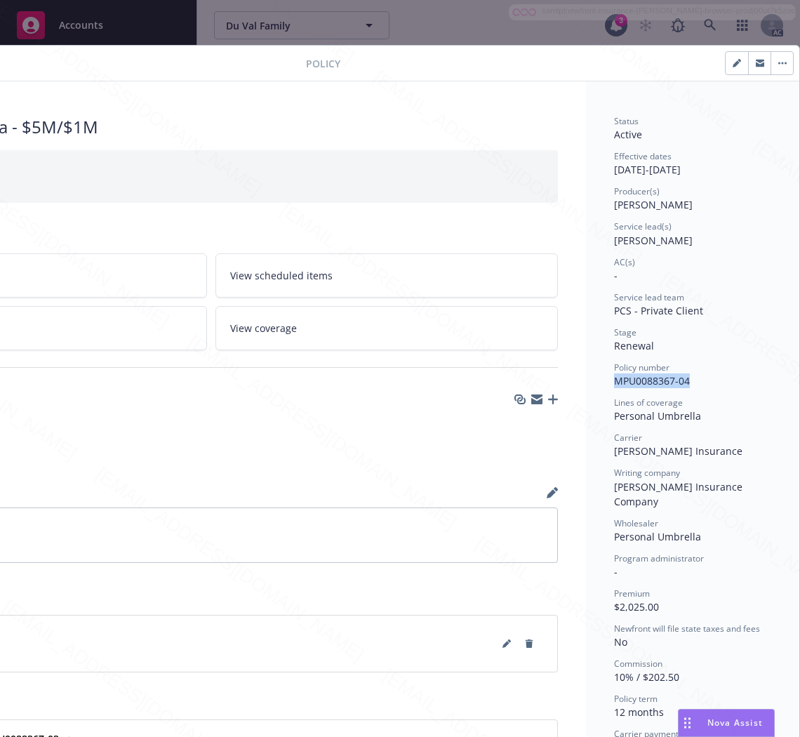
drag, startPoint x: 684, startPoint y: 380, endPoint x: 603, endPoint y: 387, distance: 81.0
click at [614, 387] on div "Policy number MPU0088367-04" at bounding box center [692, 374] width 157 height 27
copy span "MPU0088367-04"
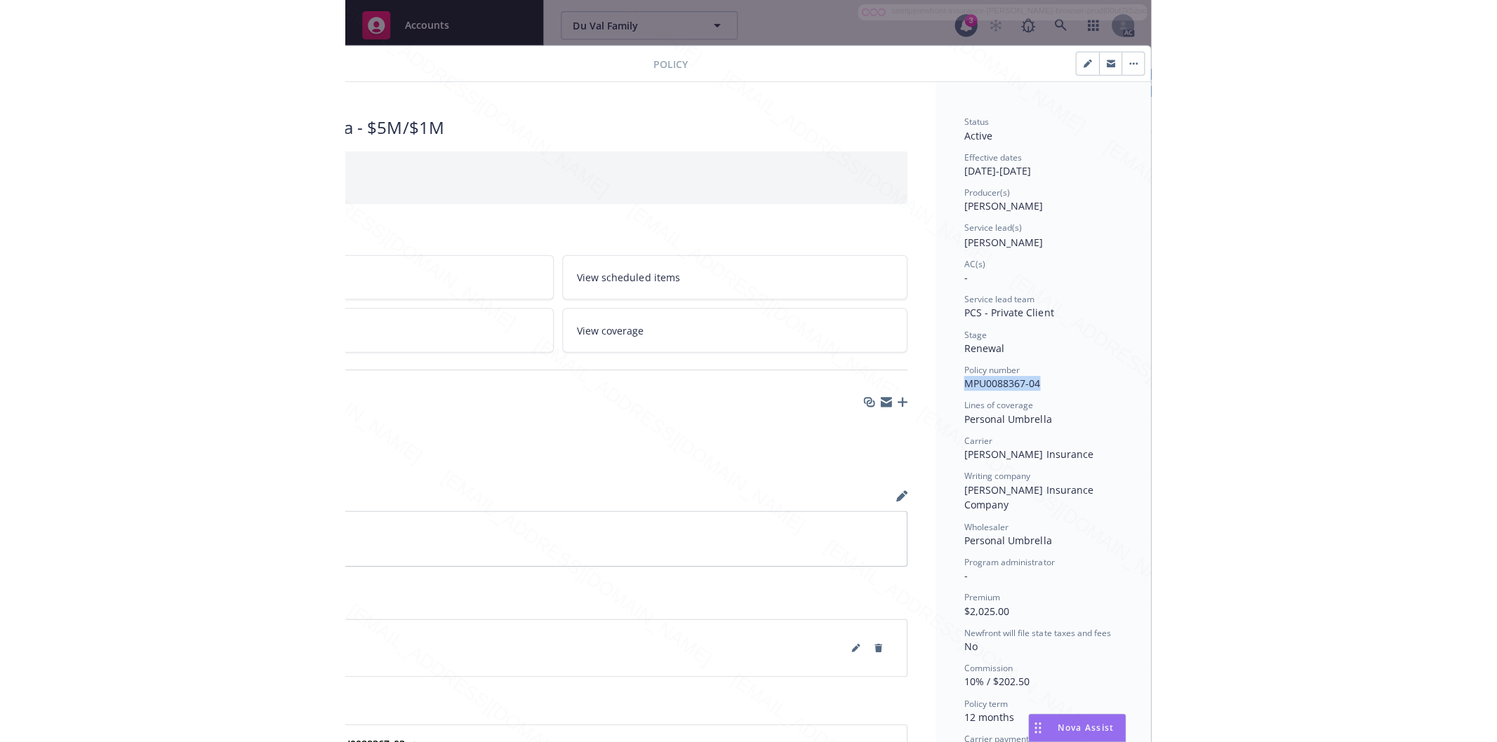
scroll to position [0, 0]
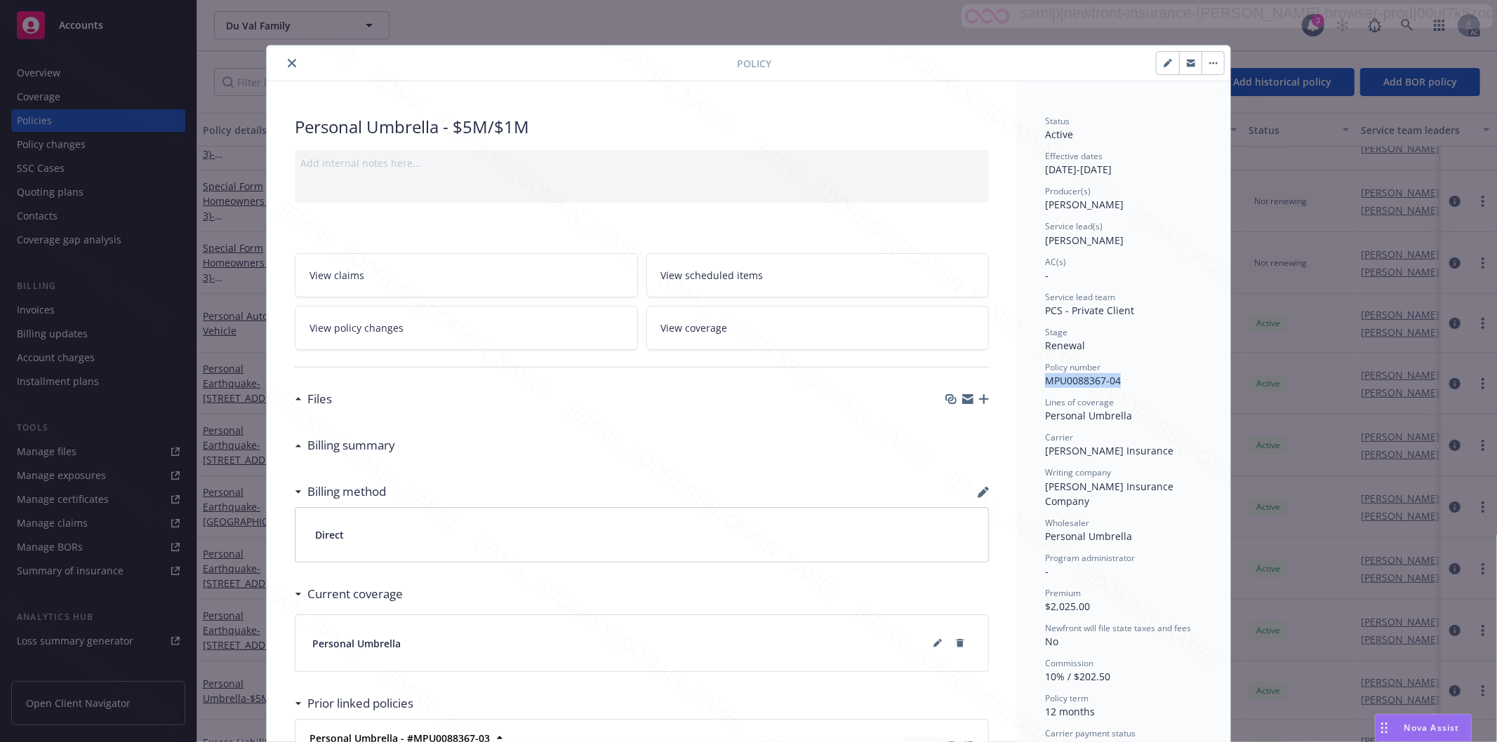
click at [288, 63] on icon "close" at bounding box center [292, 63] width 8 height 8
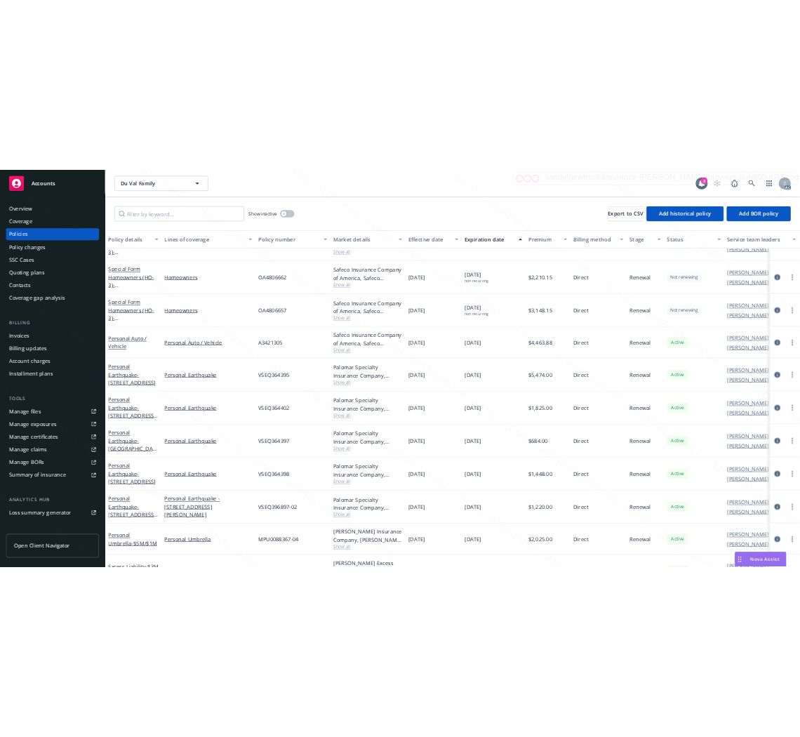
scroll to position [199, 0]
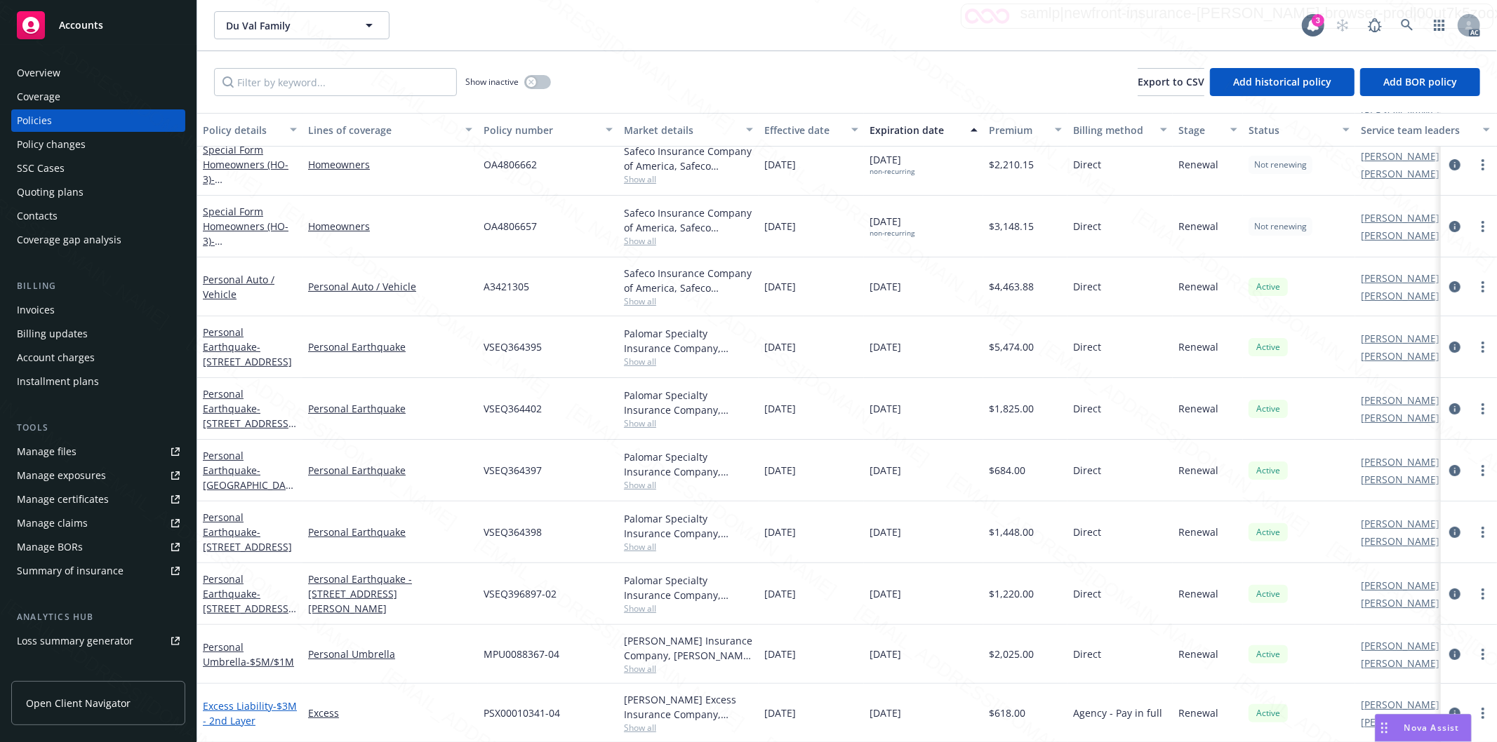
click at [228, 700] on link "Excess Liability - $3M - 2nd Layer" at bounding box center [250, 714] width 94 height 28
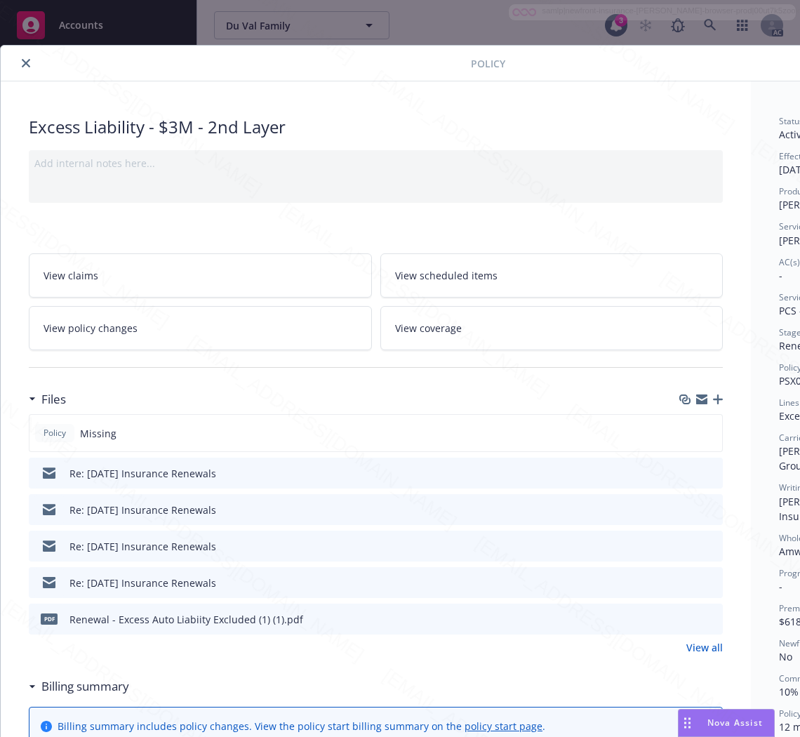
click at [52, 400] on h3 "Files" at bounding box center [53, 399] width 25 height 18
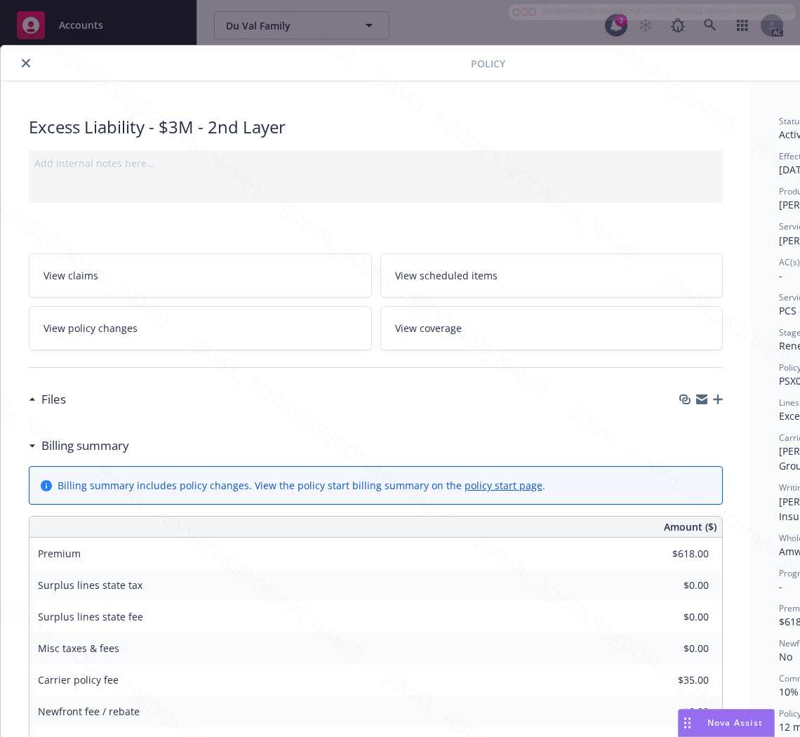
click at [79, 450] on h3 "Billing summary" at bounding box center [85, 445] width 88 height 18
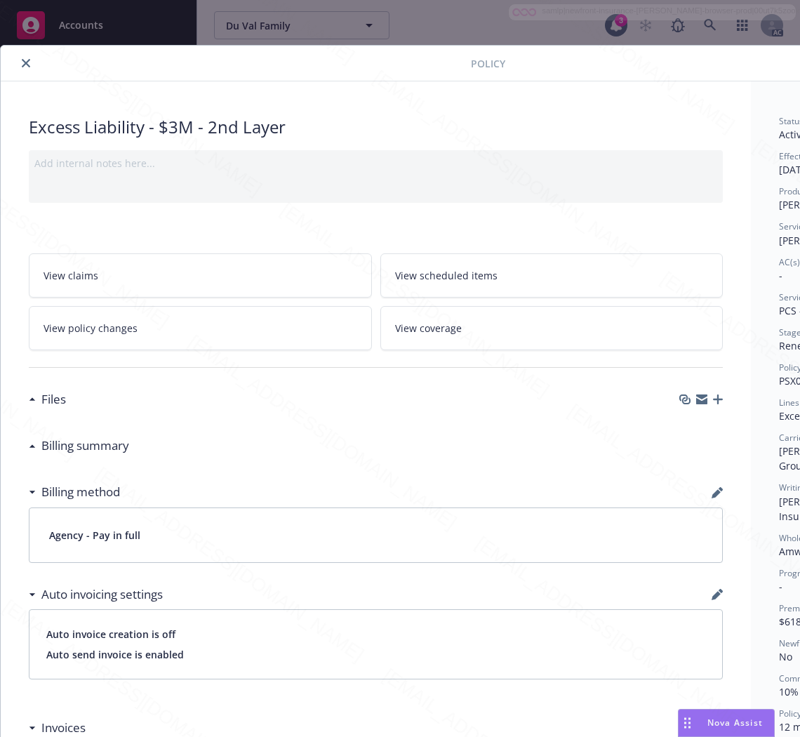
scroll to position [0, 177]
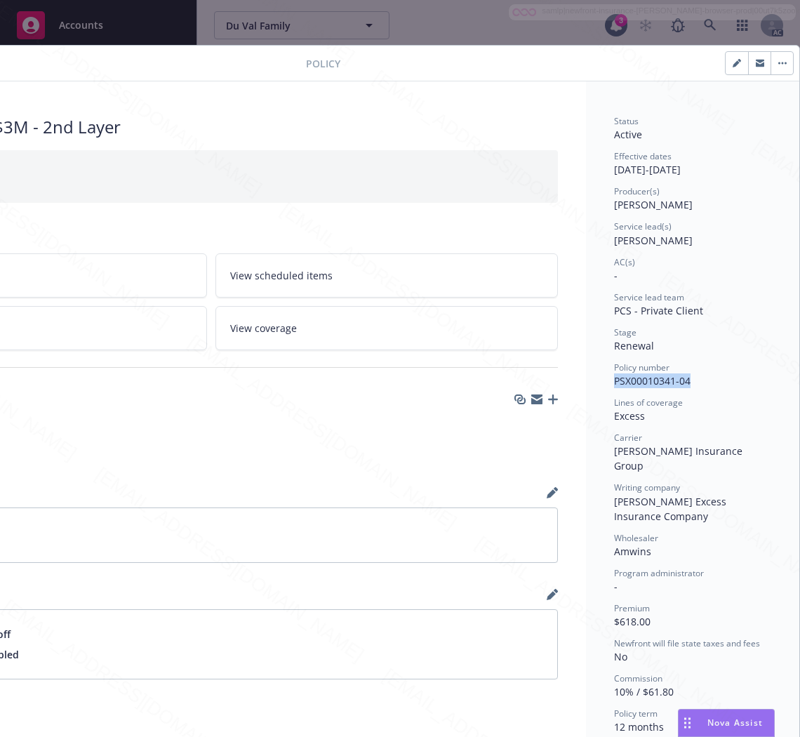
drag, startPoint x: 679, startPoint y: 379, endPoint x: 595, endPoint y: 380, distance: 84.2
click at [595, 380] on div "Status Active Effective dates [DATE] - [DATE] Producer(s) [PERSON_NAME] Service…" at bounding box center [692, 683] width 213 height 1205
copy span "PSX00010341-04"
click at [629, 417] on span "Excess" at bounding box center [629, 415] width 31 height 13
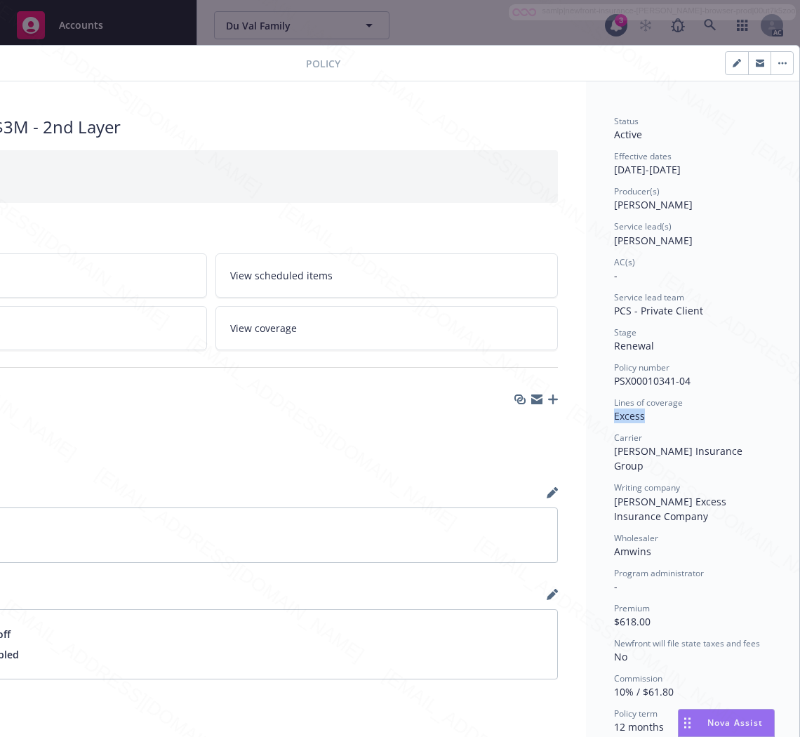
copy span "Excess"
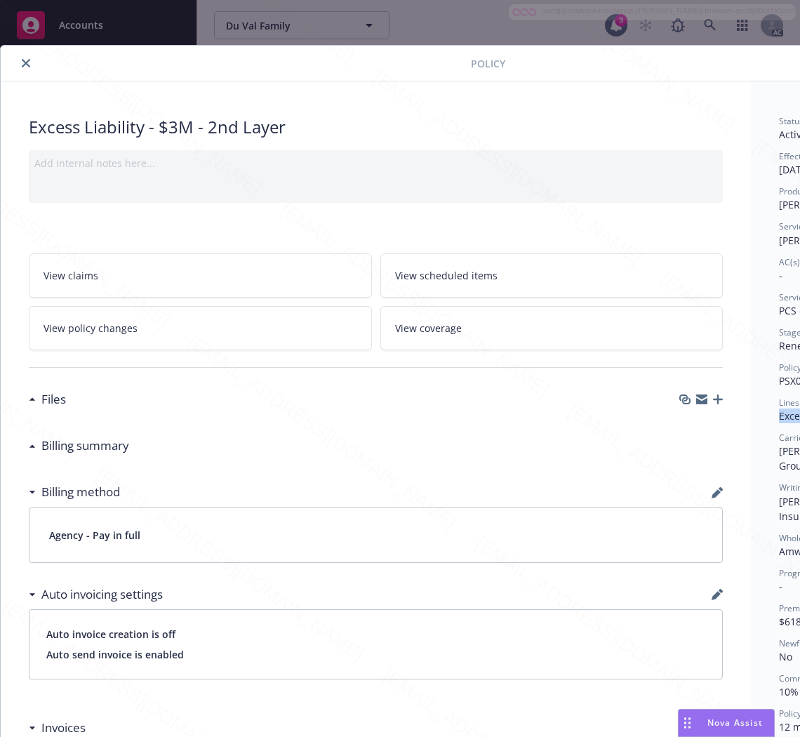
click at [89, 446] on h3 "Billing summary" at bounding box center [85, 445] width 88 height 18
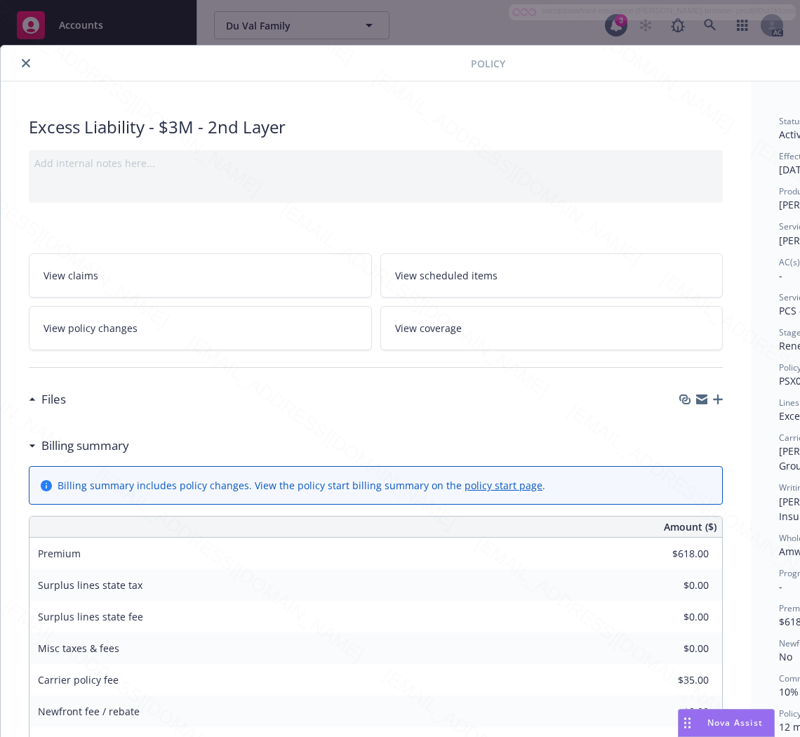
scroll to position [389, 0]
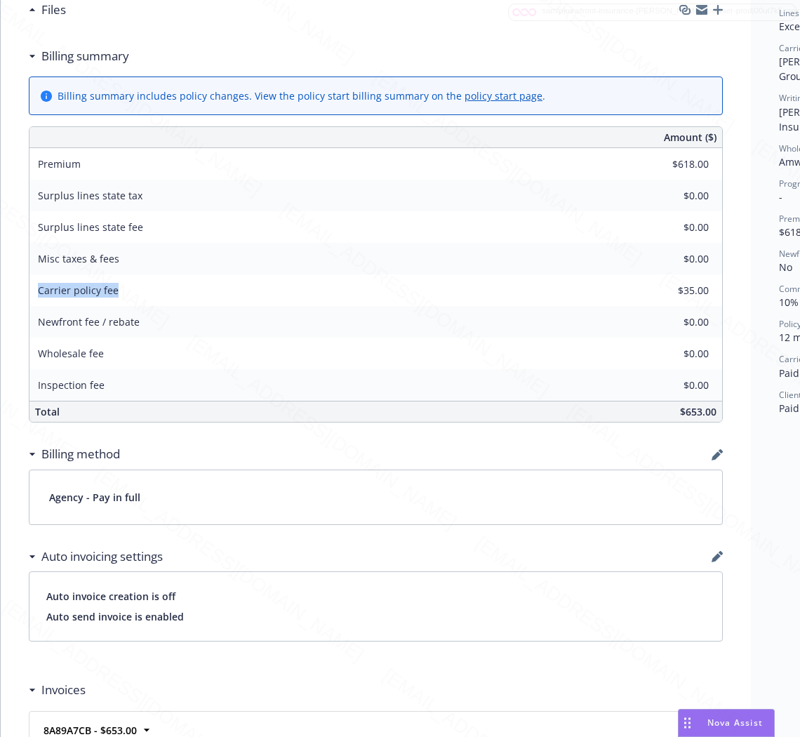
drag, startPoint x: 149, startPoint y: 286, endPoint x: 5, endPoint y: 285, distance: 144.5
click at [5, 285] on div "Excess Liability - $3M - 2nd Layer Add internal notes here... View claims View …" at bounding box center [376, 470] width 750 height 1557
copy span "Carrier policy fee"
